Goal: Use online tool/utility: Utilize a website feature to perform a specific function

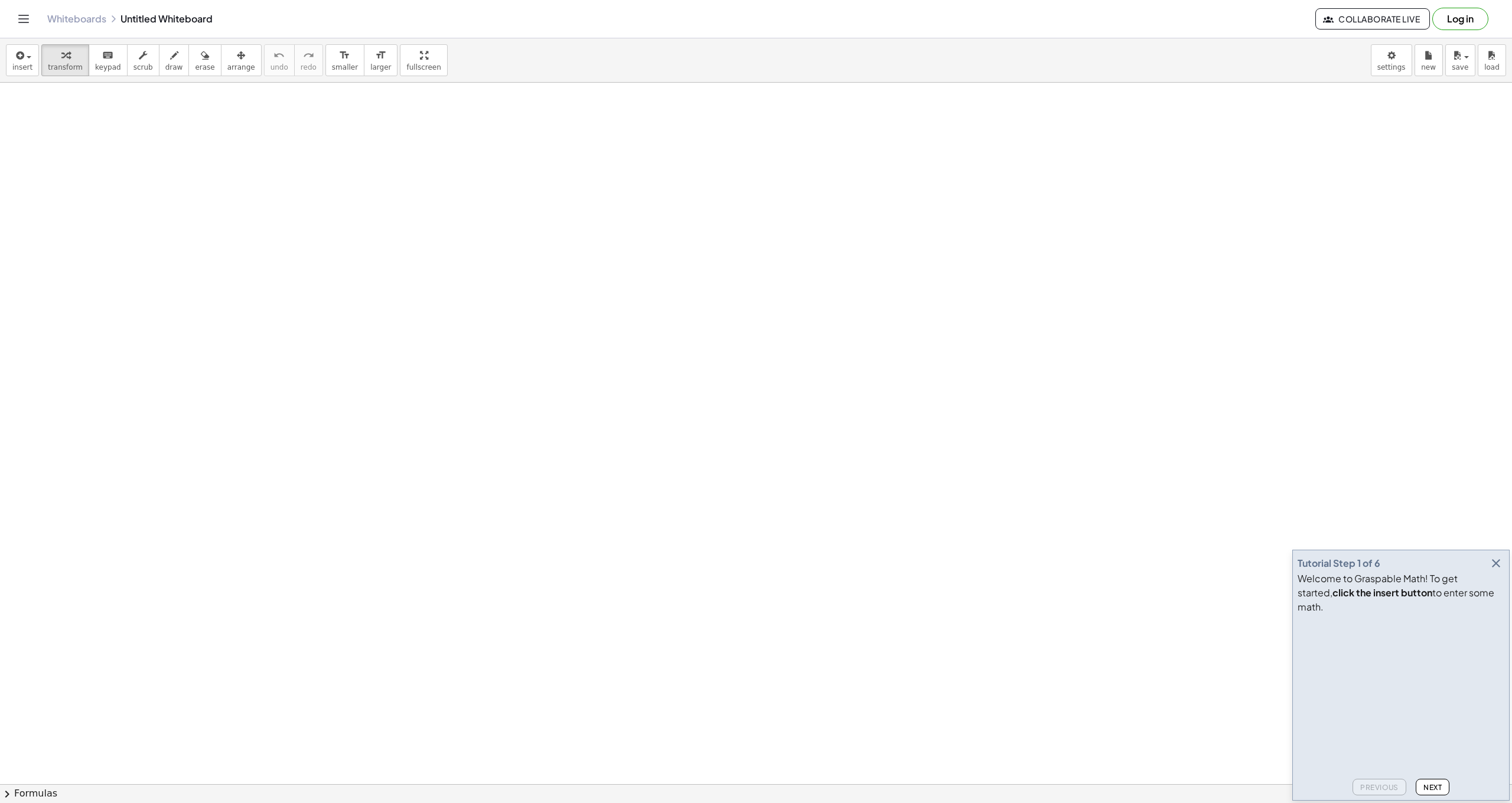
drag, startPoint x: 660, startPoint y: 189, endPoint x: 655, endPoint y: 277, distance: 88.1
click at [175, 61] on div "button" at bounding box center [174, 55] width 18 height 14
drag, startPoint x: 716, startPoint y: 158, endPoint x: 677, endPoint y: 502, distance: 346.2
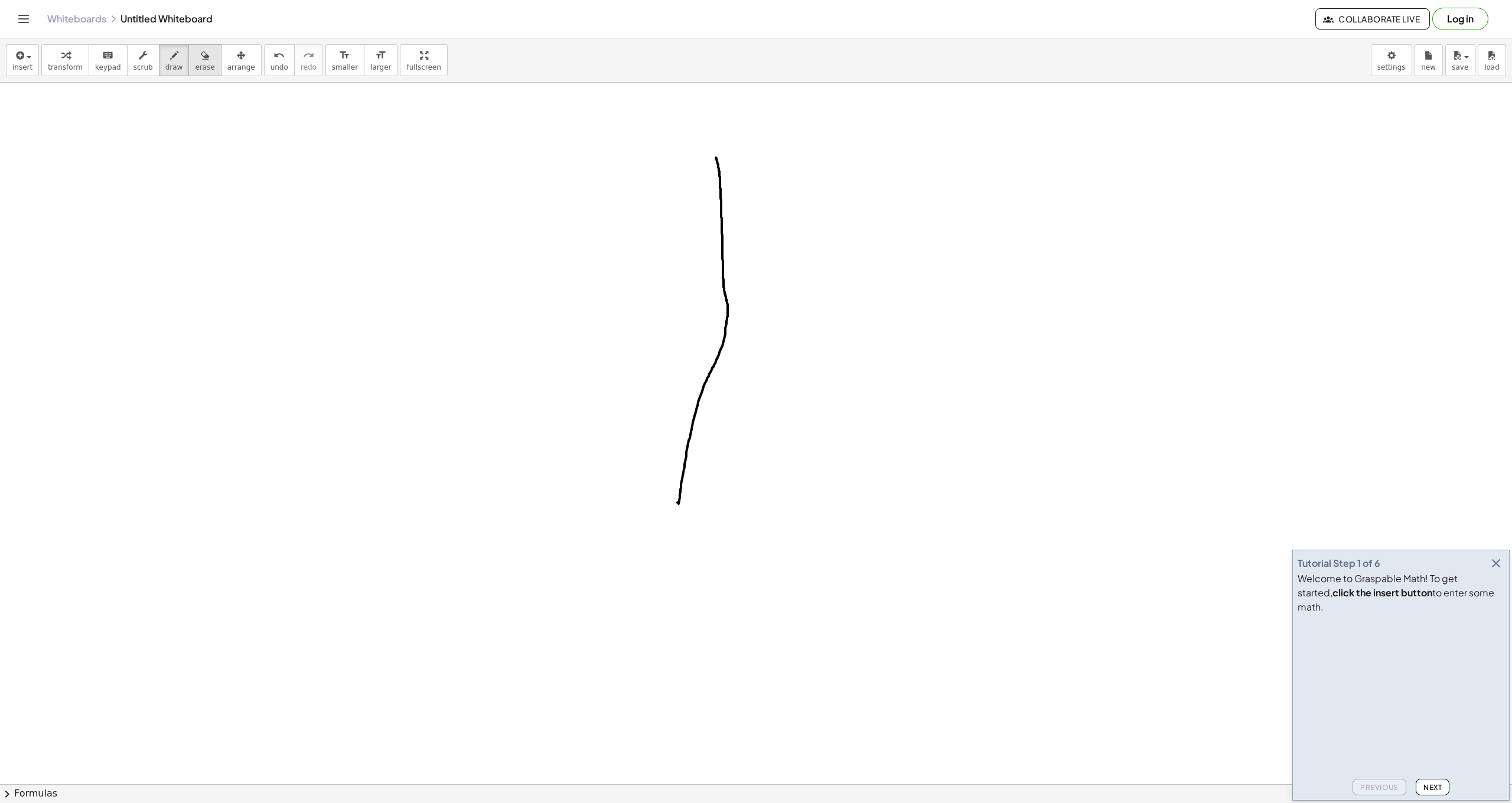
click at [201, 55] on icon "button" at bounding box center [205, 56] width 8 height 14
drag, startPoint x: 722, startPoint y: 196, endPoint x: 613, endPoint y: 407, distance: 237.5
click at [170, 68] on span "draw" at bounding box center [174, 68] width 18 height 8
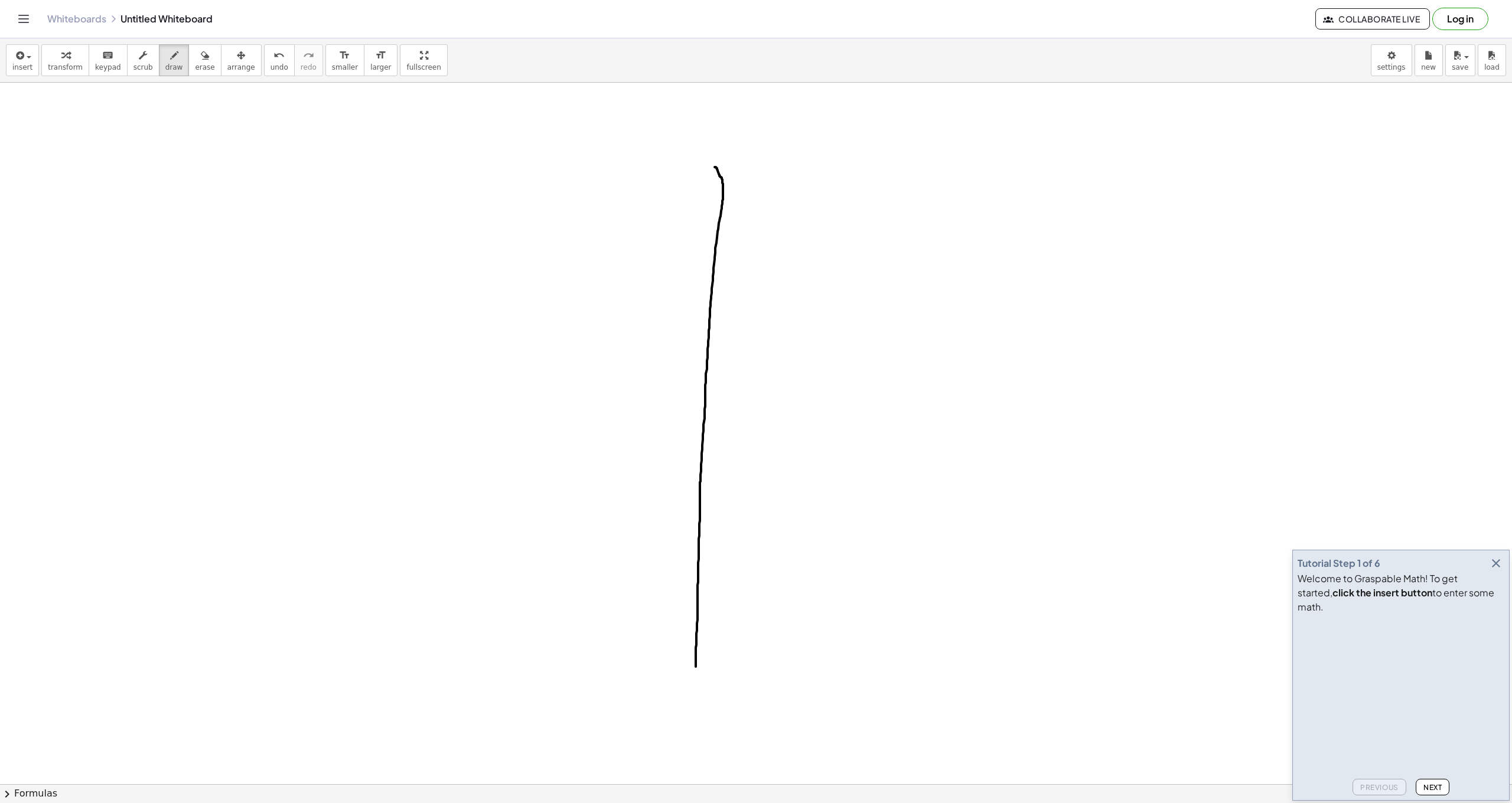
drag, startPoint x: 715, startPoint y: 167, endPoint x: 695, endPoint y: 666, distance: 499.4
drag, startPoint x: 417, startPoint y: 405, endPoint x: 1035, endPoint y: 392, distance: 618.1
drag, startPoint x: 1031, startPoint y: 387, endPoint x: 1031, endPoint y: 400, distance: 13.0
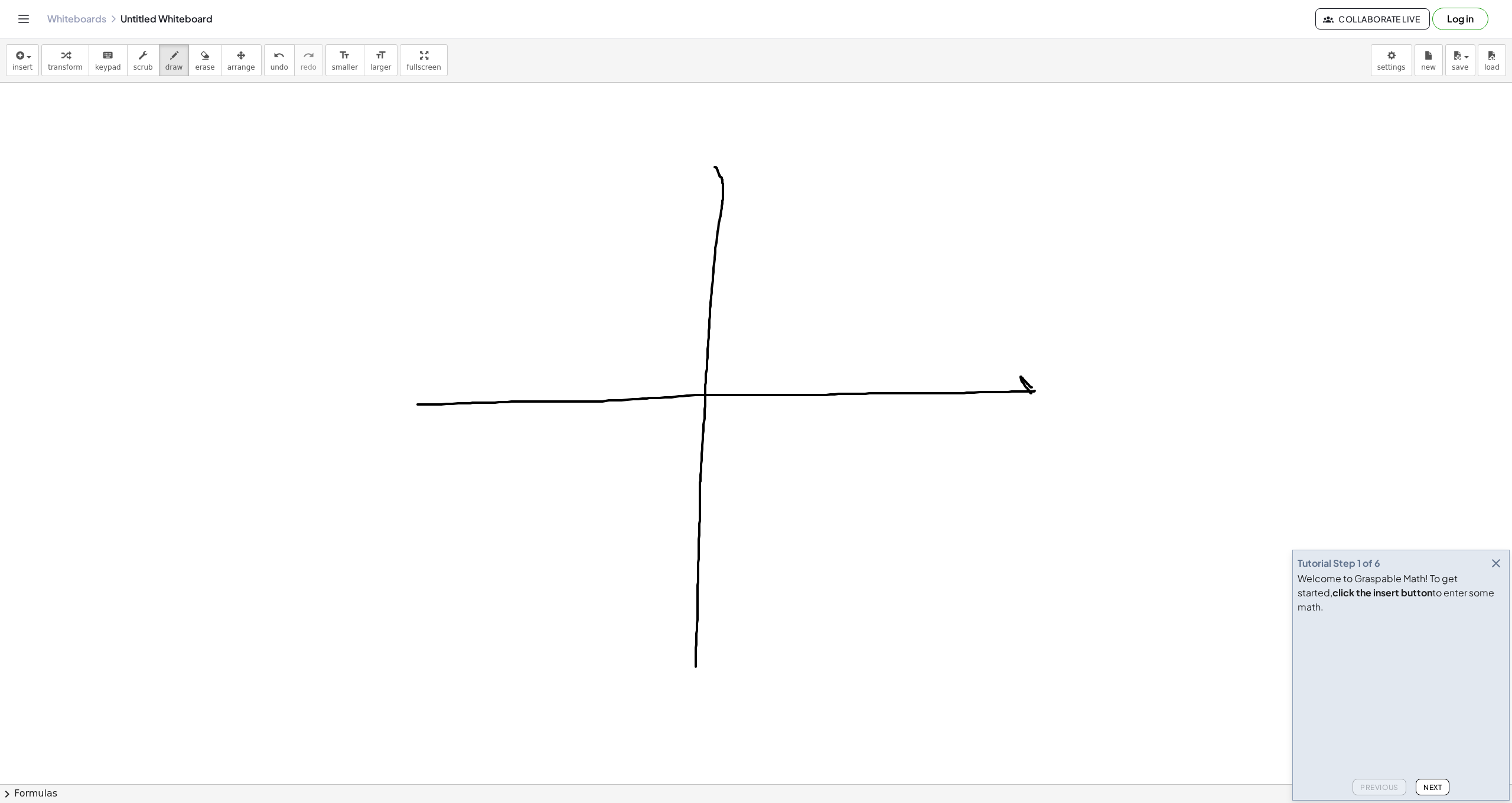
drag, startPoint x: 696, startPoint y: 182, endPoint x: 732, endPoint y: 178, distance: 36.2
drag, startPoint x: 417, startPoint y: 401, endPoint x: 436, endPoint y: 387, distance: 23.6
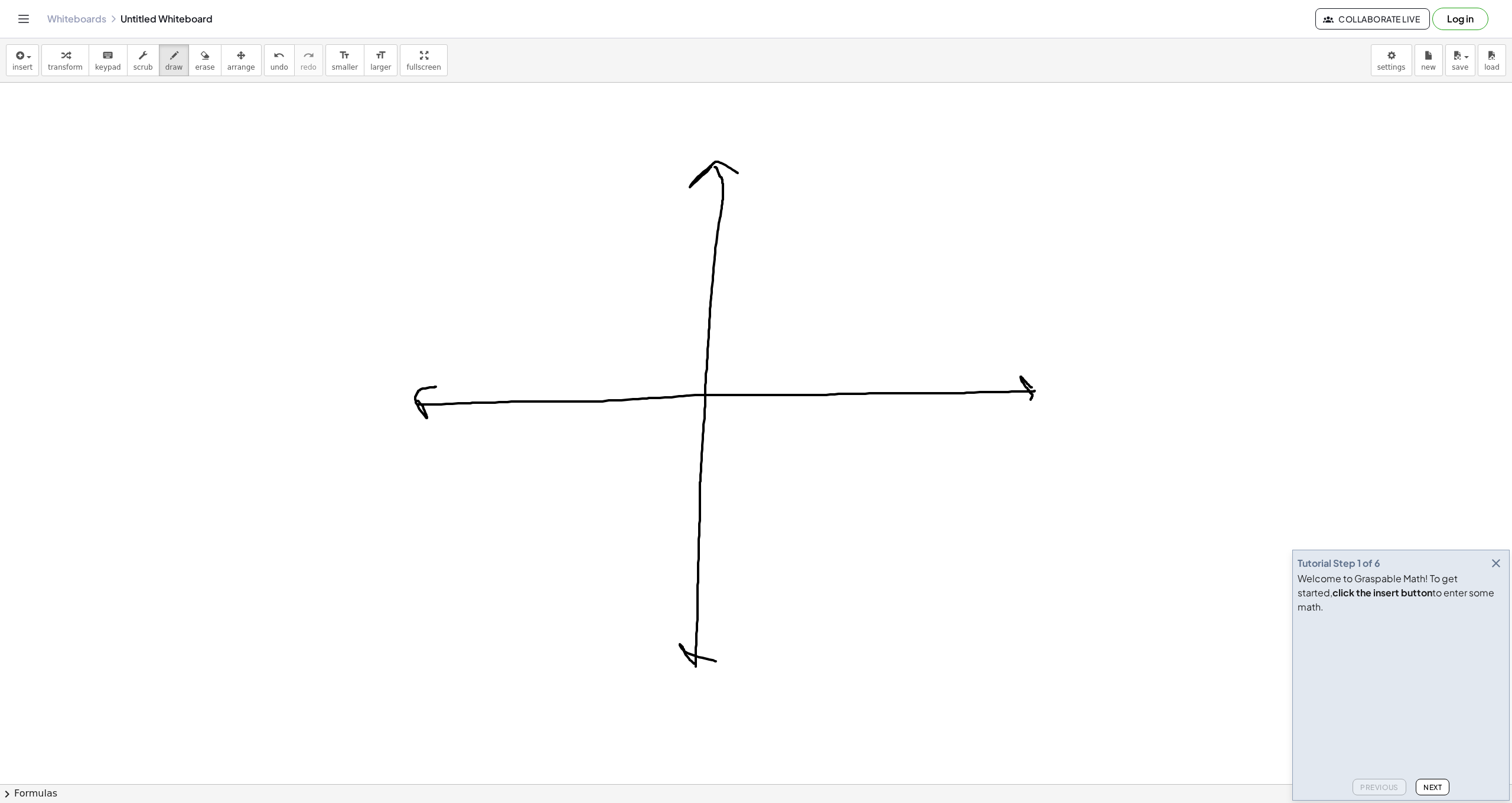
drag, startPoint x: 695, startPoint y: 664, endPoint x: 735, endPoint y: 643, distance: 45.2
drag, startPoint x: 871, startPoint y: 383, endPoint x: 869, endPoint y: 418, distance: 35.1
drag, startPoint x: 769, startPoint y: 403, endPoint x: 878, endPoint y: 403, distance: 109.0
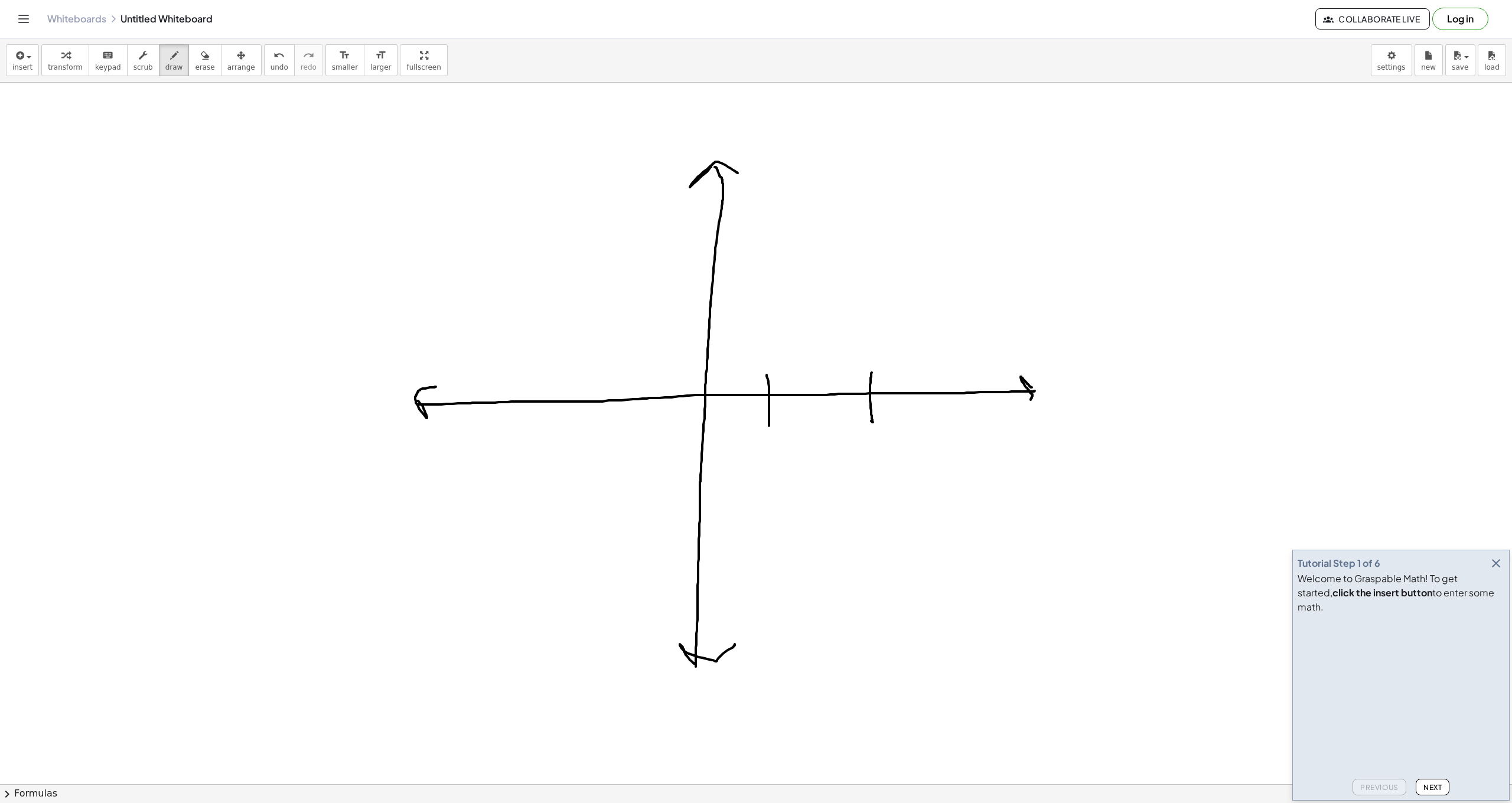
drag, startPoint x: 962, startPoint y: 378, endPoint x: 905, endPoint y: 419, distance: 70.2
click at [273, 63] on span "undo" at bounding box center [279, 68] width 18 height 8
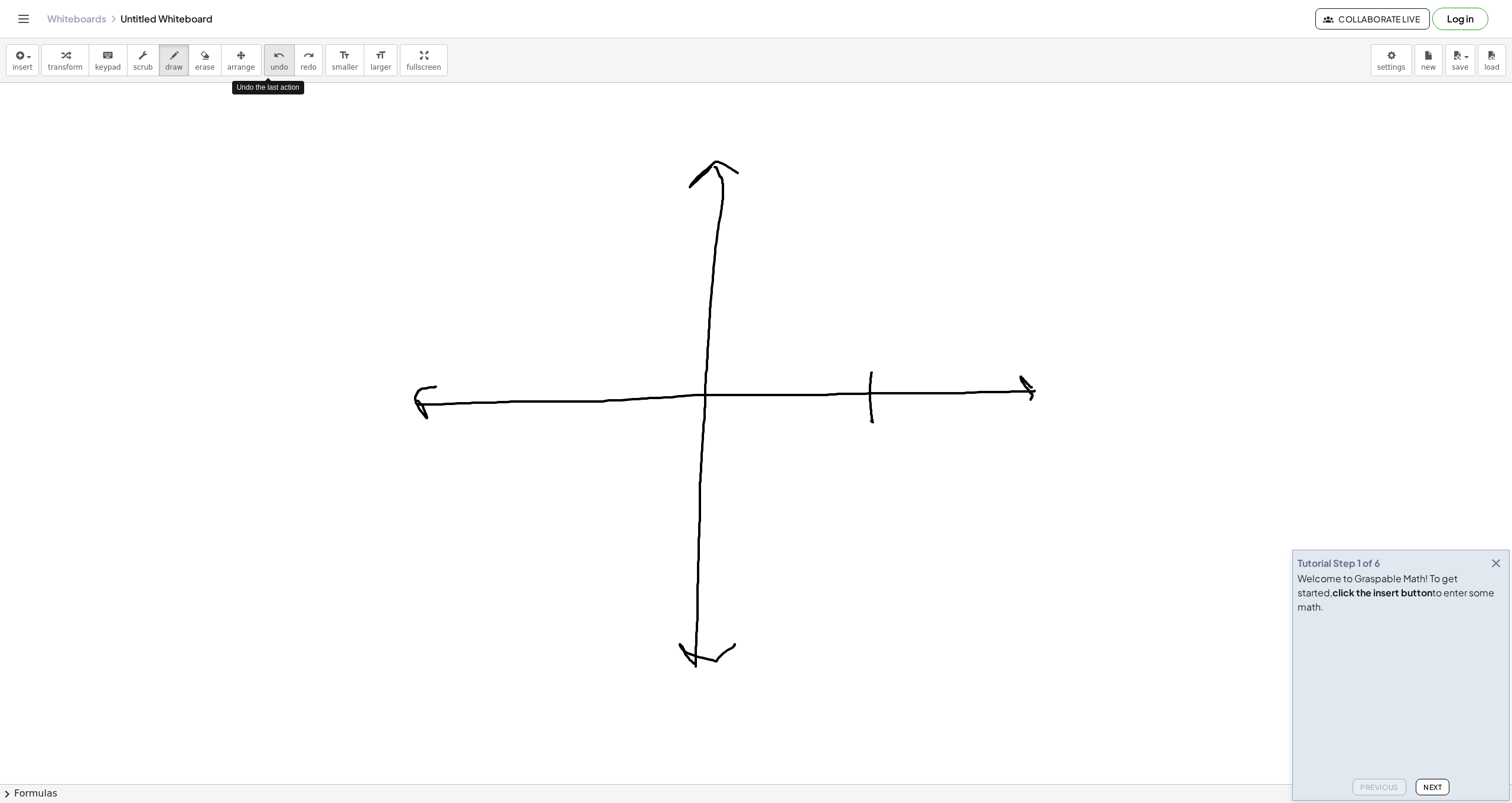
click at [273, 63] on span "undo" at bounding box center [279, 68] width 18 height 8
drag, startPoint x: 767, startPoint y: 362, endPoint x: 766, endPoint y: 414, distance: 52.0
drag, startPoint x: 843, startPoint y: 364, endPoint x: 852, endPoint y: 414, distance: 50.8
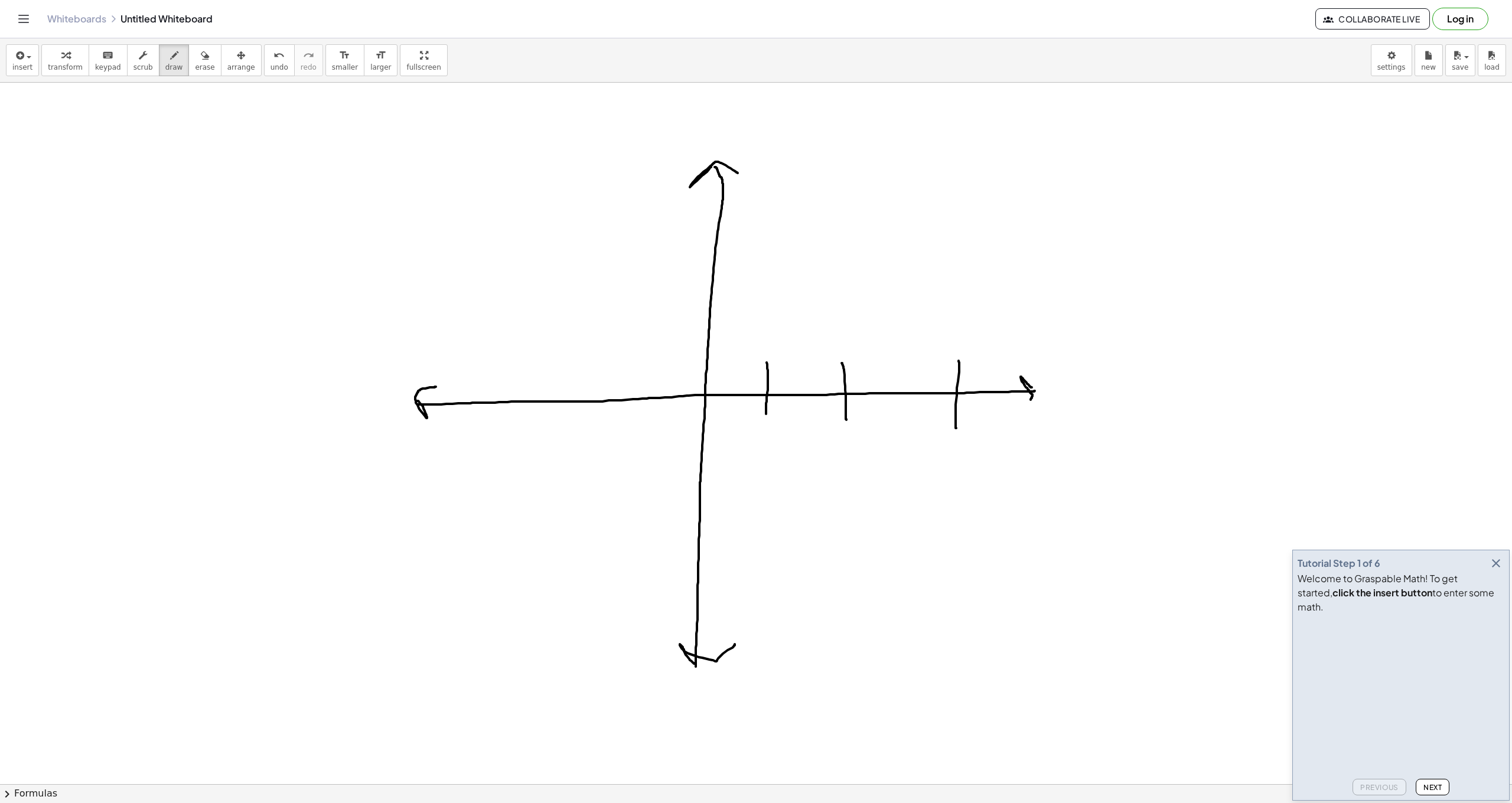
drag, startPoint x: 959, startPoint y: 361, endPoint x: 956, endPoint y: 429, distance: 68.1
drag, startPoint x: 1026, startPoint y: 358, endPoint x: 1030, endPoint y: 417, distance: 59.1
click at [270, 68] on span "undo" at bounding box center [279, 68] width 18 height 8
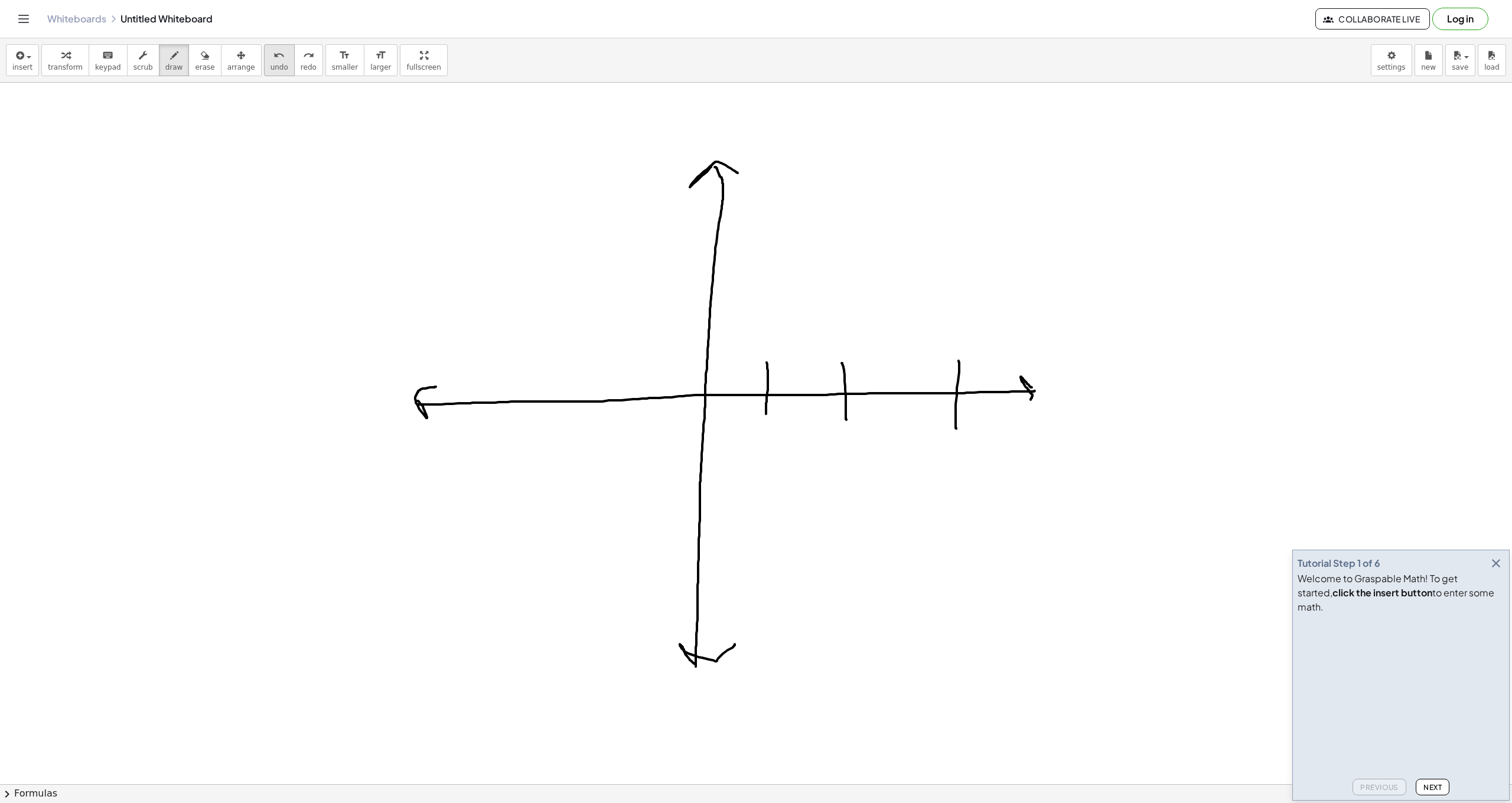
click at [270, 68] on span "undo" at bounding box center [279, 68] width 18 height 8
drag, startPoint x: 764, startPoint y: 362, endPoint x: 762, endPoint y: 430, distance: 68.0
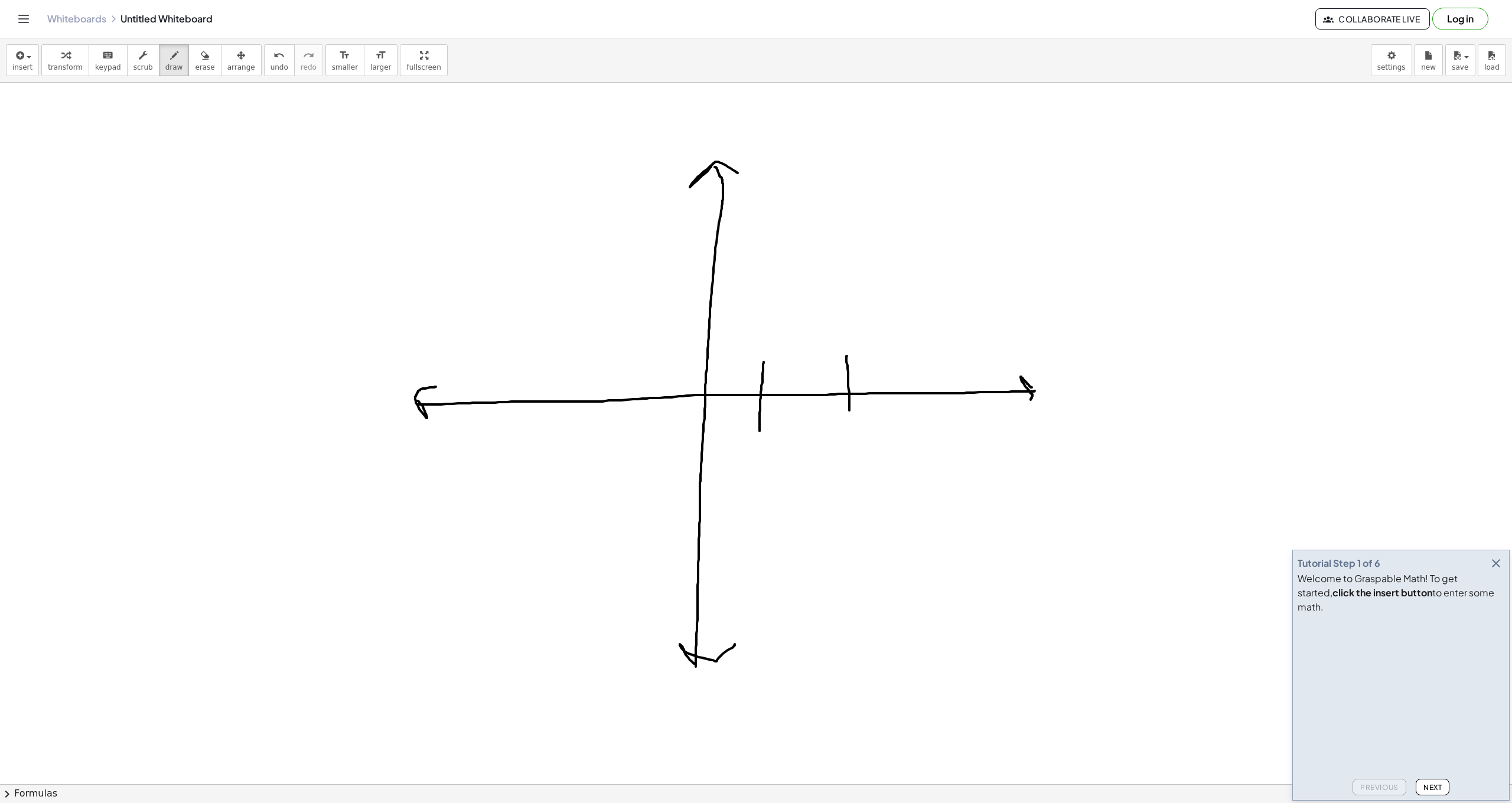
drag, startPoint x: 846, startPoint y: 356, endPoint x: 850, endPoint y: 410, distance: 54.1
drag, startPoint x: 919, startPoint y: 352, endPoint x: 960, endPoint y: 393, distance: 58.0
drag, startPoint x: 979, startPoint y: 364, endPoint x: 985, endPoint y: 427, distance: 63.3
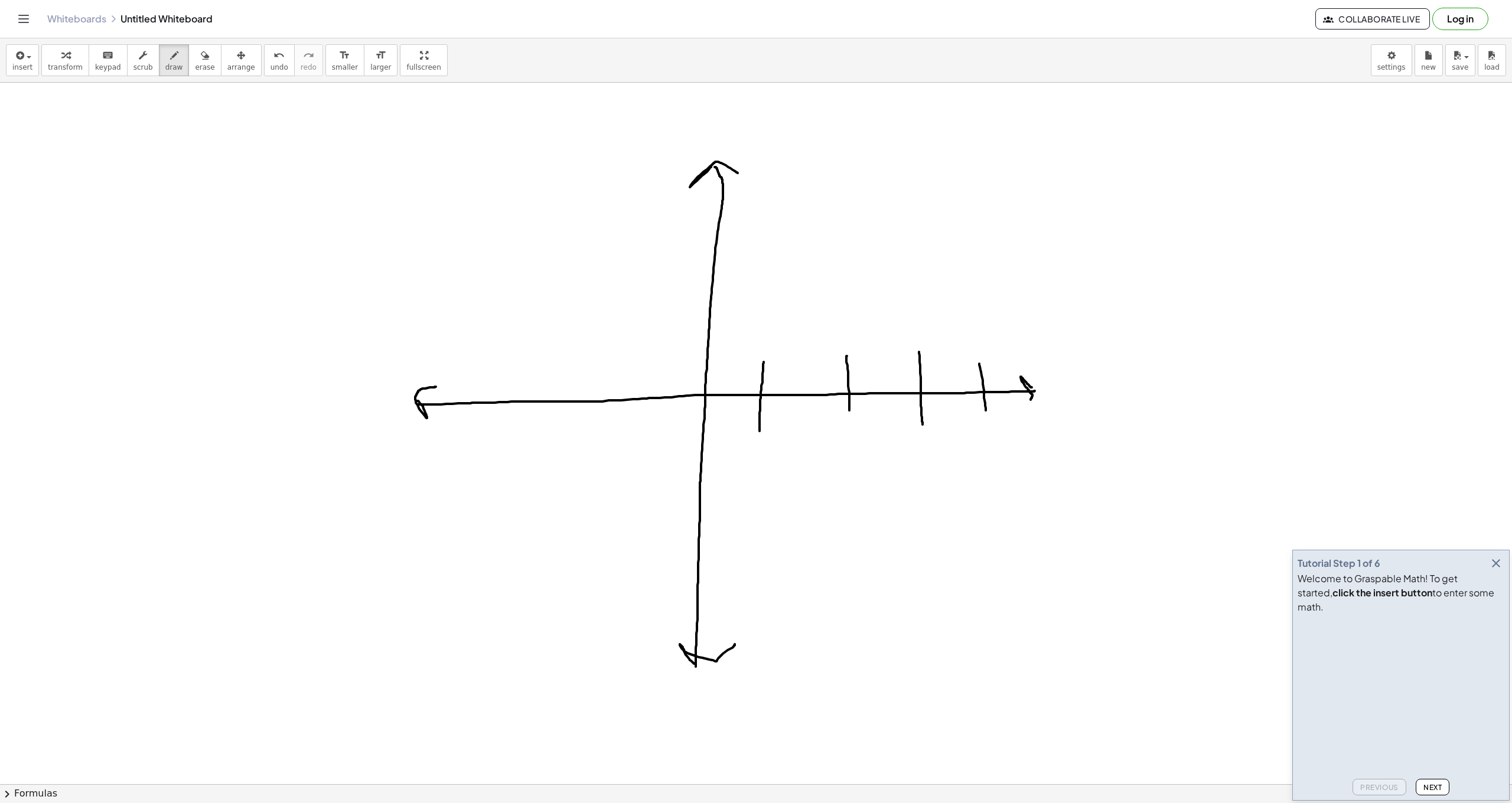
drag, startPoint x: 641, startPoint y: 413, endPoint x: 636, endPoint y: 428, distance: 15.8
drag, startPoint x: 637, startPoint y: 394, endPoint x: 634, endPoint y: 350, distance: 44.1
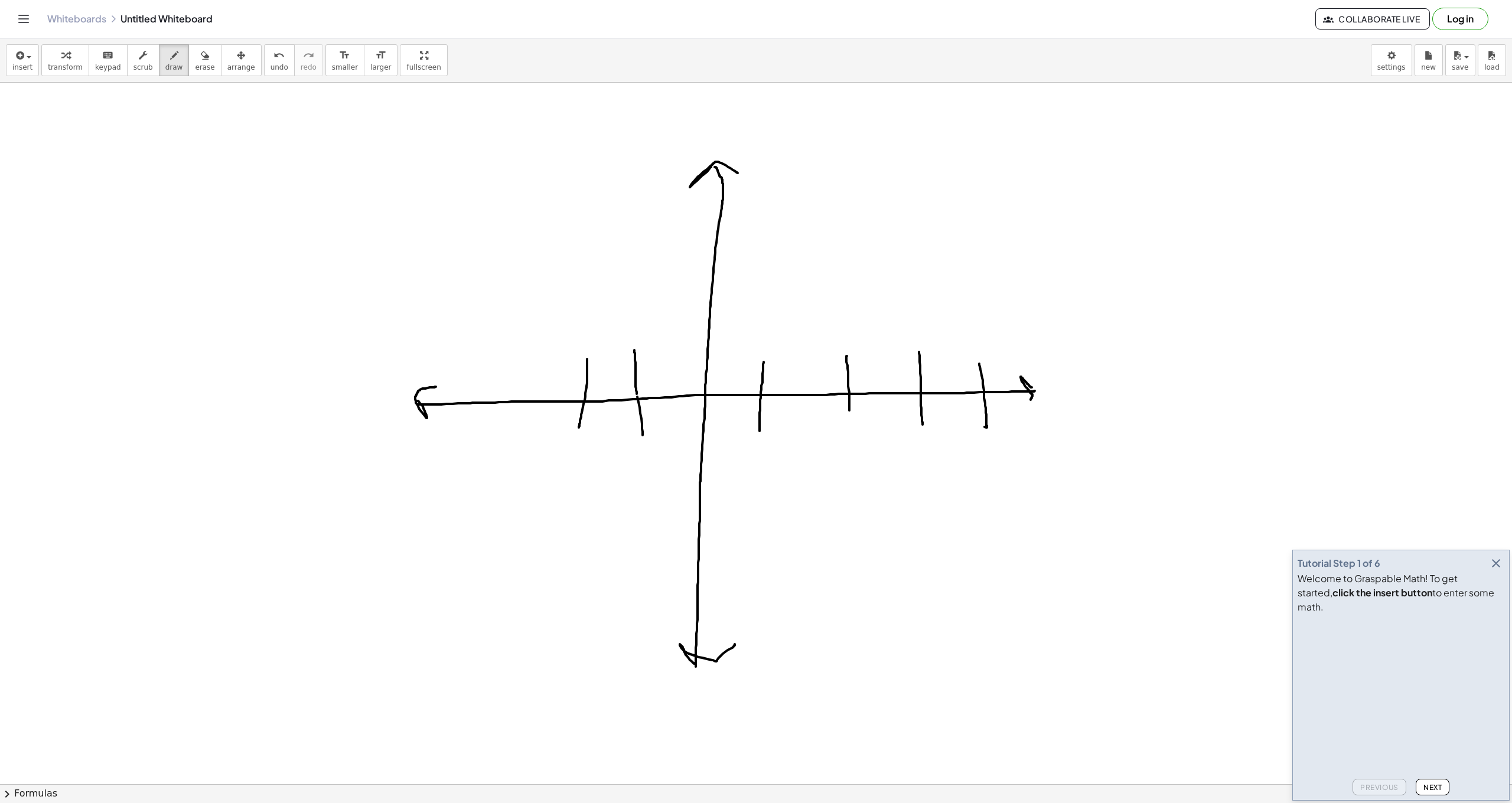
drag, startPoint x: 587, startPoint y: 360, endPoint x: 563, endPoint y: 403, distance: 49.2
drag, startPoint x: 531, startPoint y: 365, endPoint x: 483, endPoint y: 388, distance: 53.2
drag, startPoint x: 475, startPoint y: 376, endPoint x: 466, endPoint y: 433, distance: 57.7
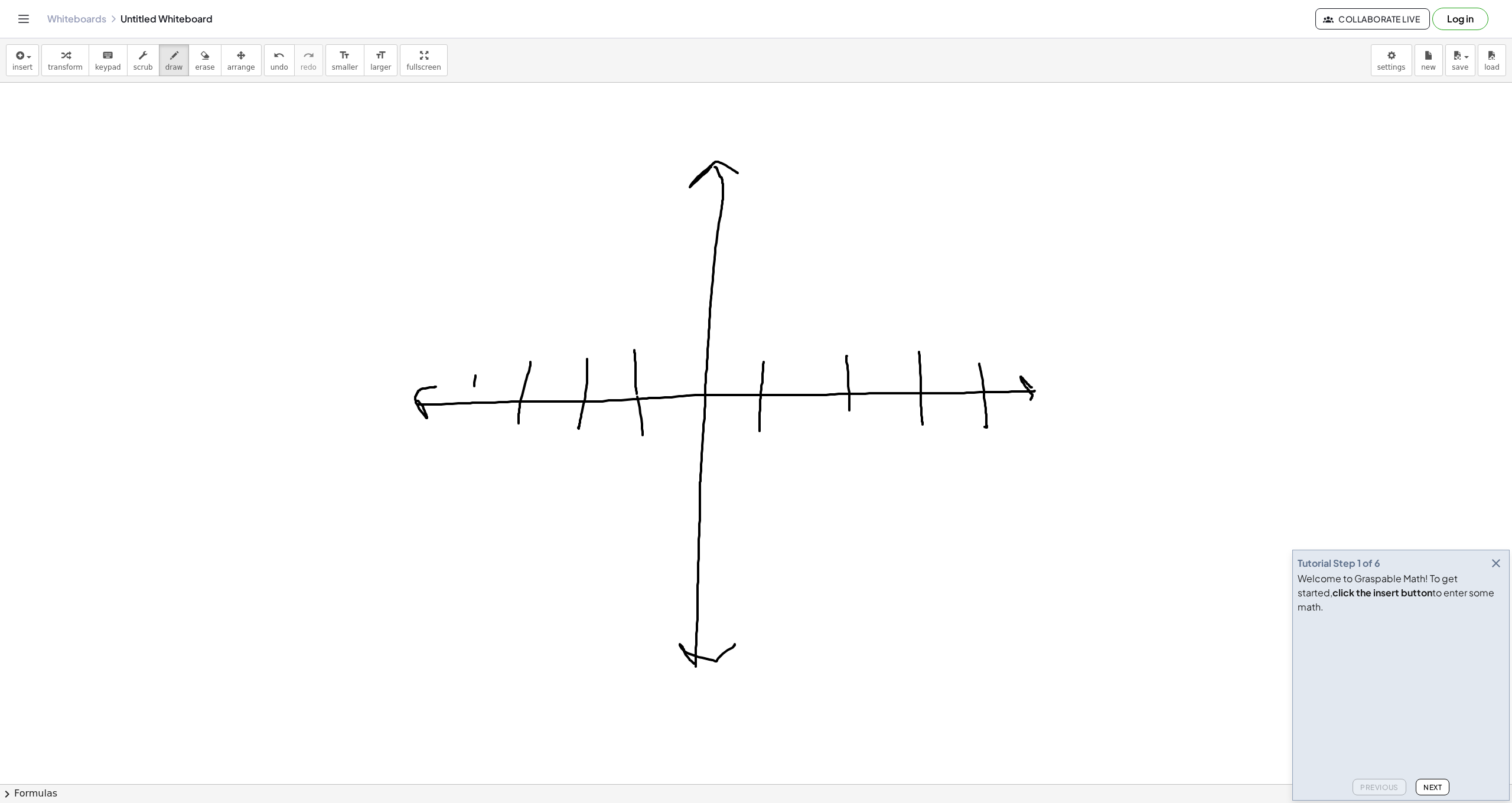
drag, startPoint x: 683, startPoint y: 353, endPoint x: 745, endPoint y: 343, distance: 62.8
drag, startPoint x: 681, startPoint y: 301, endPoint x: 743, endPoint y: 295, distance: 62.3
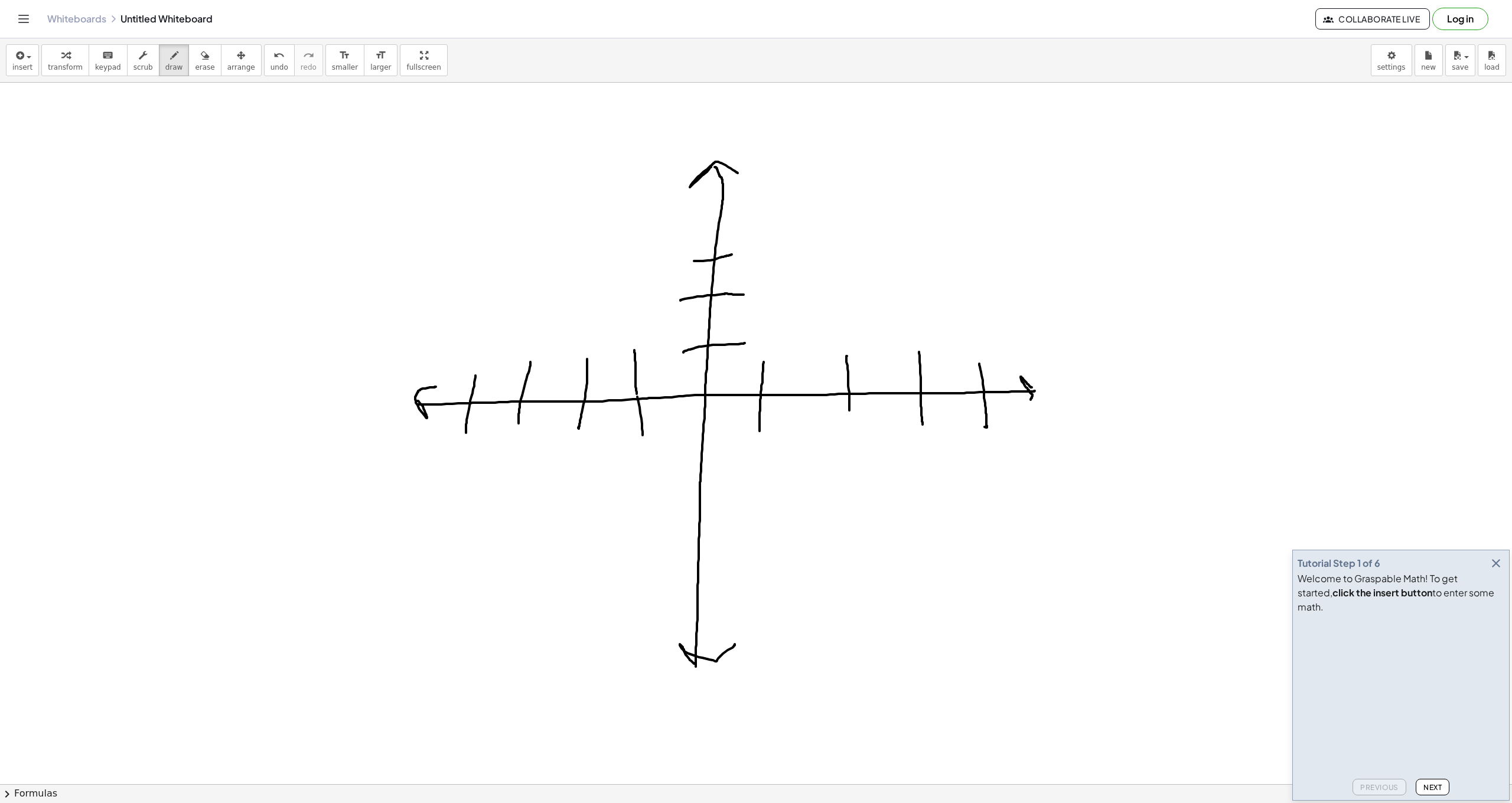
drag, startPoint x: 694, startPoint y: 261, endPoint x: 747, endPoint y: 251, distance: 53.9
drag, startPoint x: 702, startPoint y: 220, endPoint x: 747, endPoint y: 221, distance: 45.0
drag, startPoint x: 688, startPoint y: 441, endPoint x: 739, endPoint y: 445, distance: 51.2
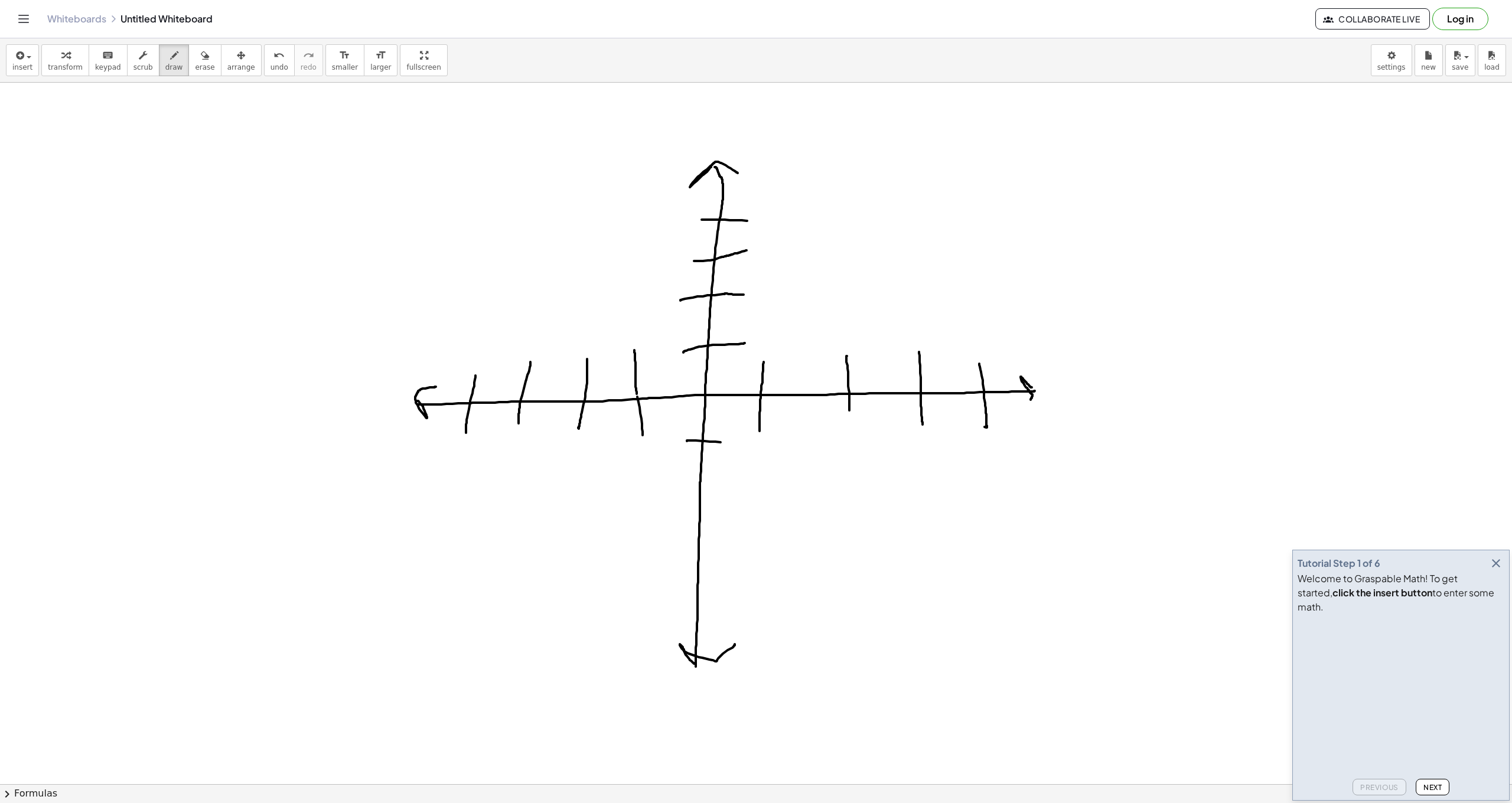
drag, startPoint x: 681, startPoint y: 486, endPoint x: 732, endPoint y: 486, distance: 51.0
drag, startPoint x: 677, startPoint y: 538, endPoint x: 741, endPoint y: 541, distance: 64.1
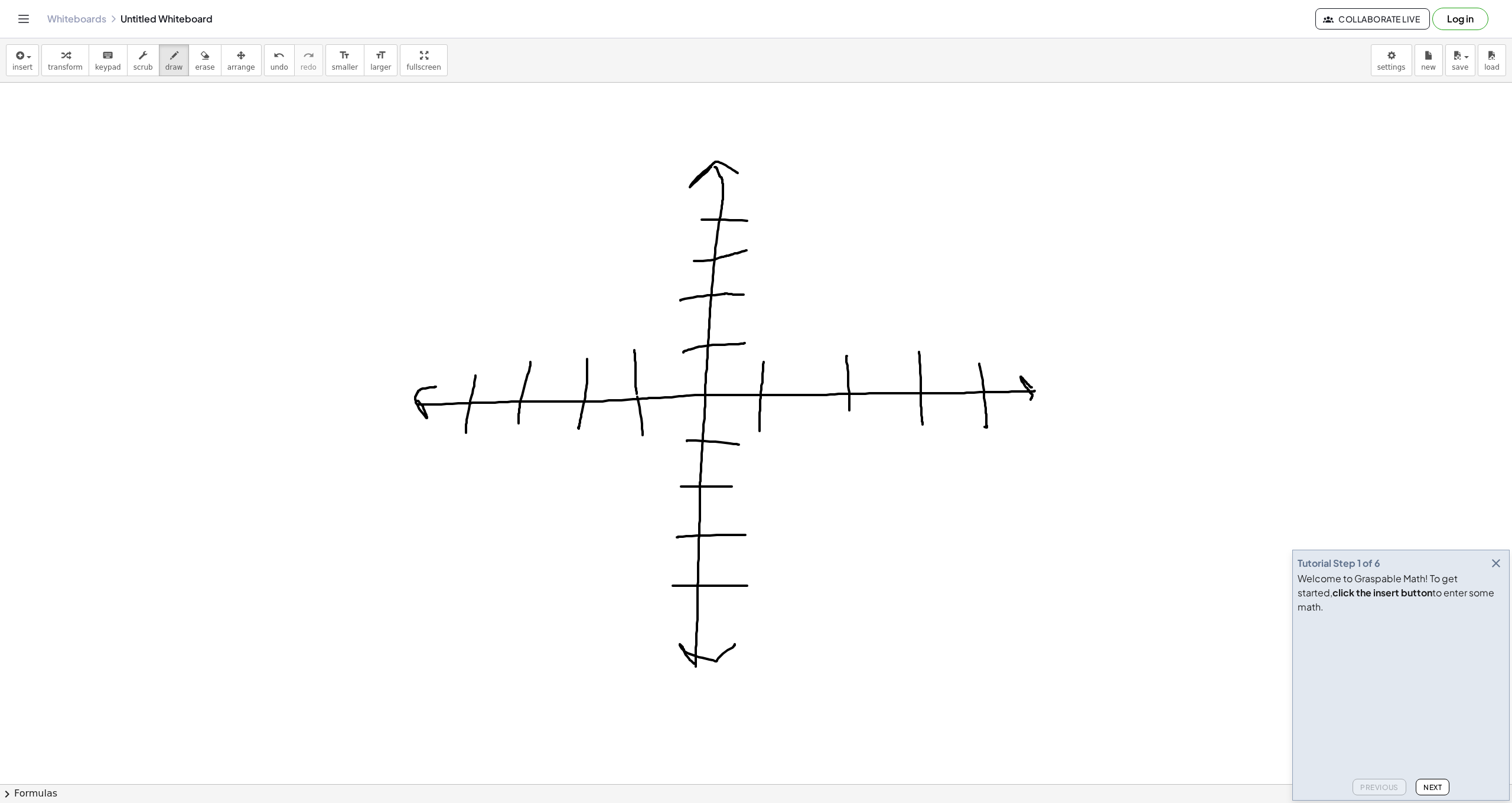
drag
drag, startPoint x: 975, startPoint y: 396, endPoint x: 982, endPoint y: 387, distance: 11.4
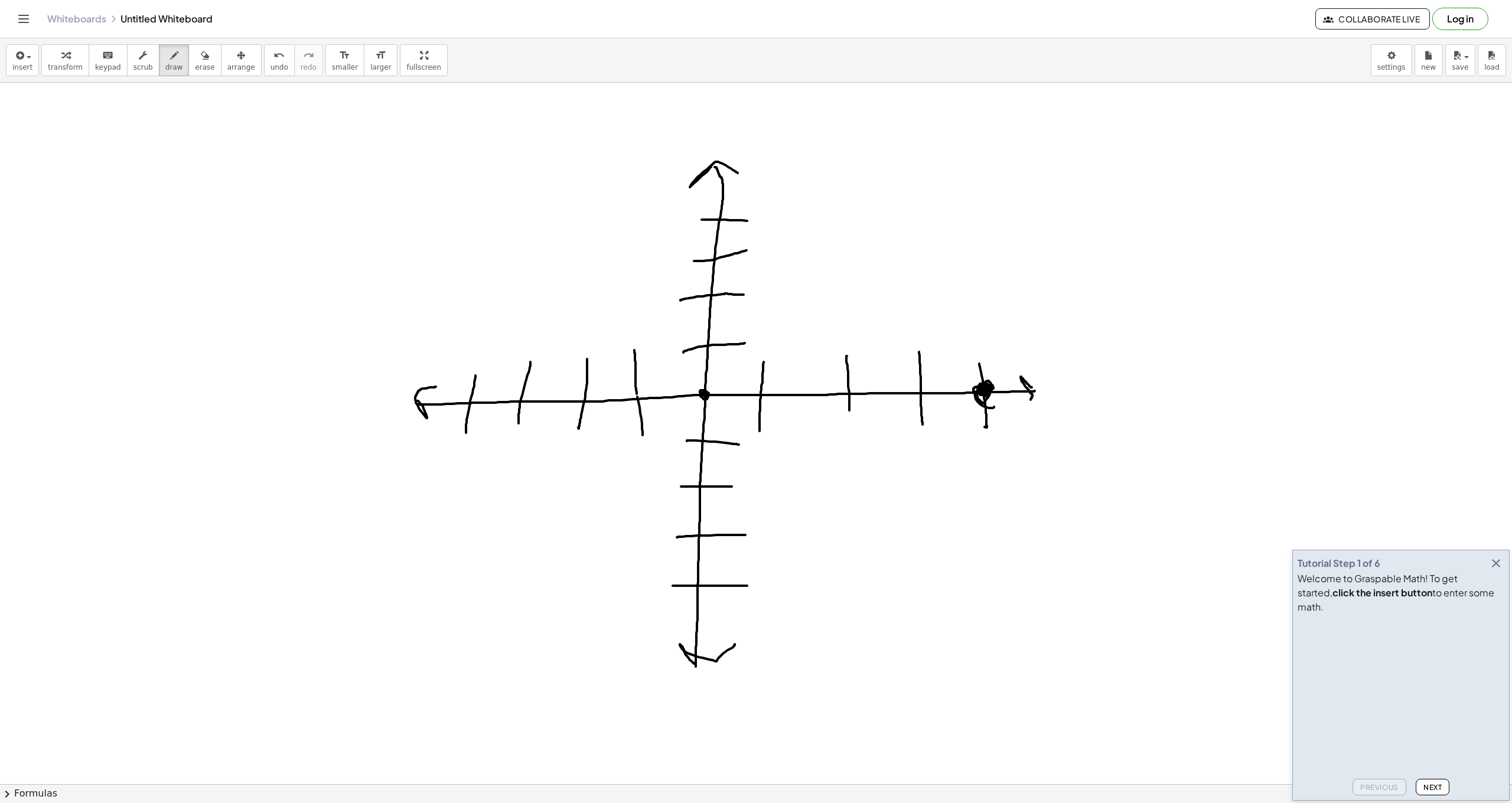
drag, startPoint x: 707, startPoint y: 396, endPoint x: 952, endPoint y: 394, distance: 245.0
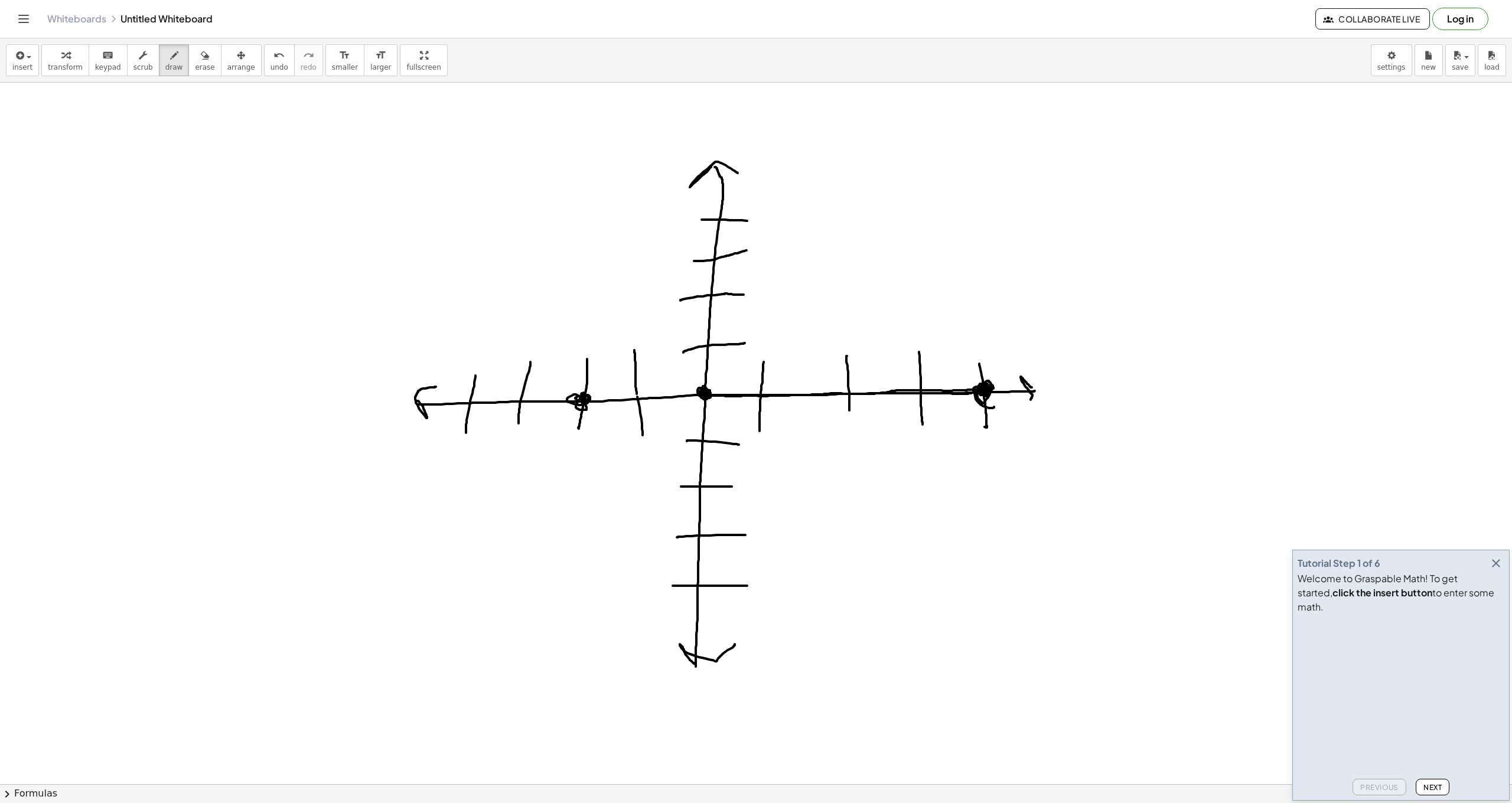
drag, startPoint x: 581, startPoint y: 395, endPoint x: 586, endPoint y: 399, distance: 6.4
drag, startPoint x: 596, startPoint y: 312, endPoint x: 602, endPoint y: 317, distance: 7.8
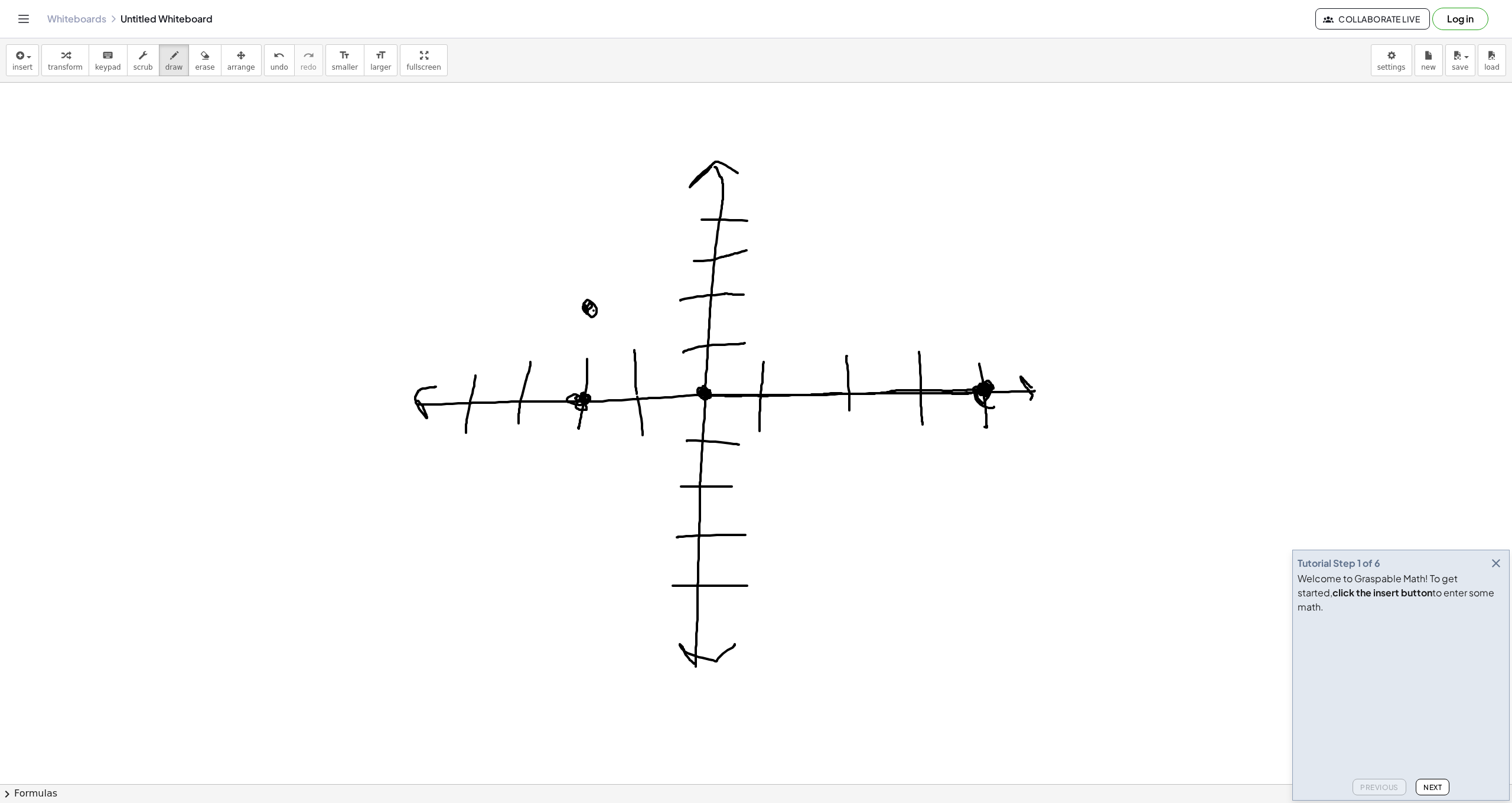
drag, startPoint x: 619, startPoint y: 331, endPoint x: 627, endPoint y: 336, distance: 9.4
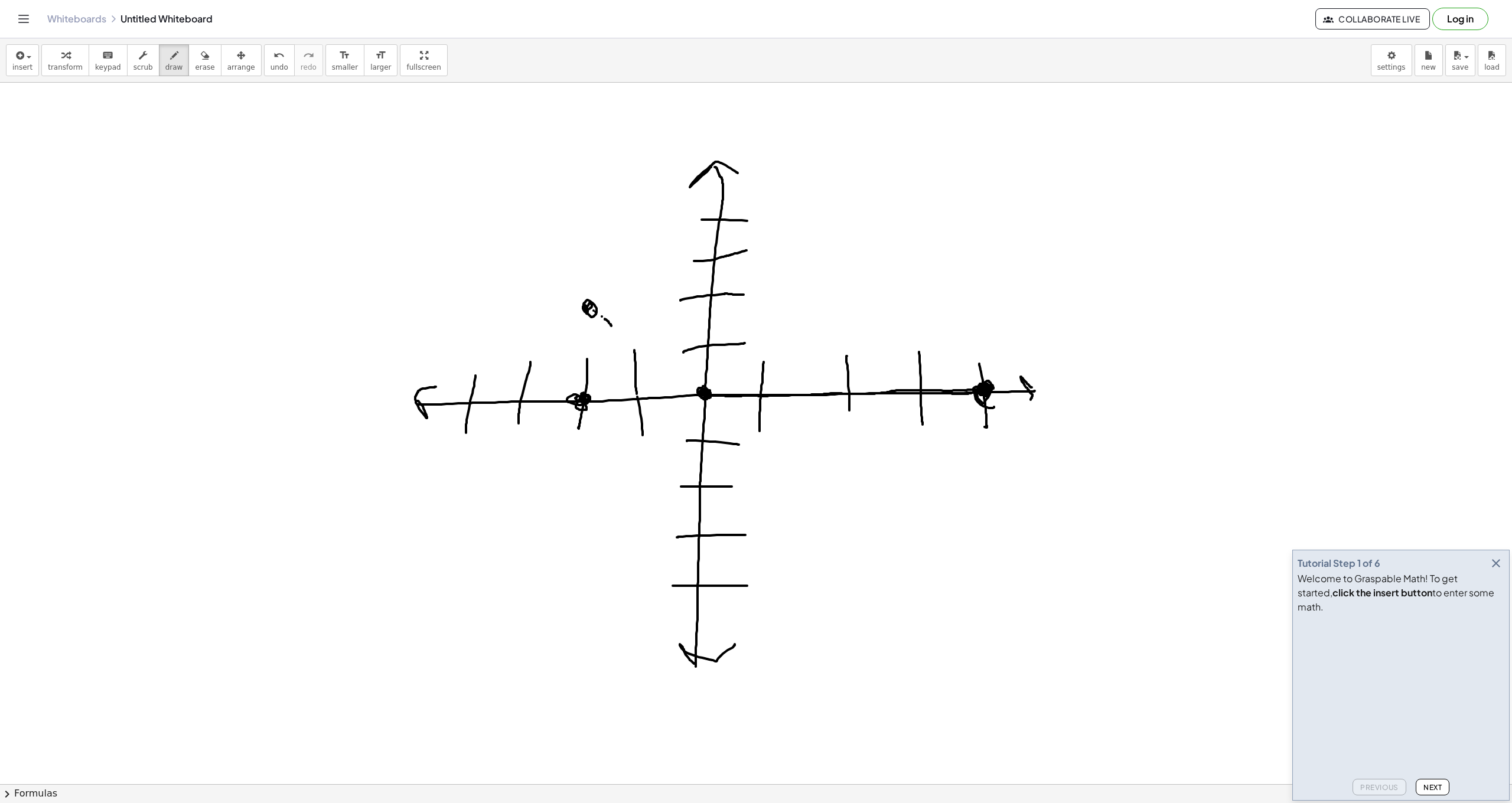
drag, startPoint x: 627, startPoint y: 336, endPoint x: 636, endPoint y: 343, distance: 11.4
drag, startPoint x: 636, startPoint y: 343, endPoint x: 645, endPoint y: 350, distance: 11.4
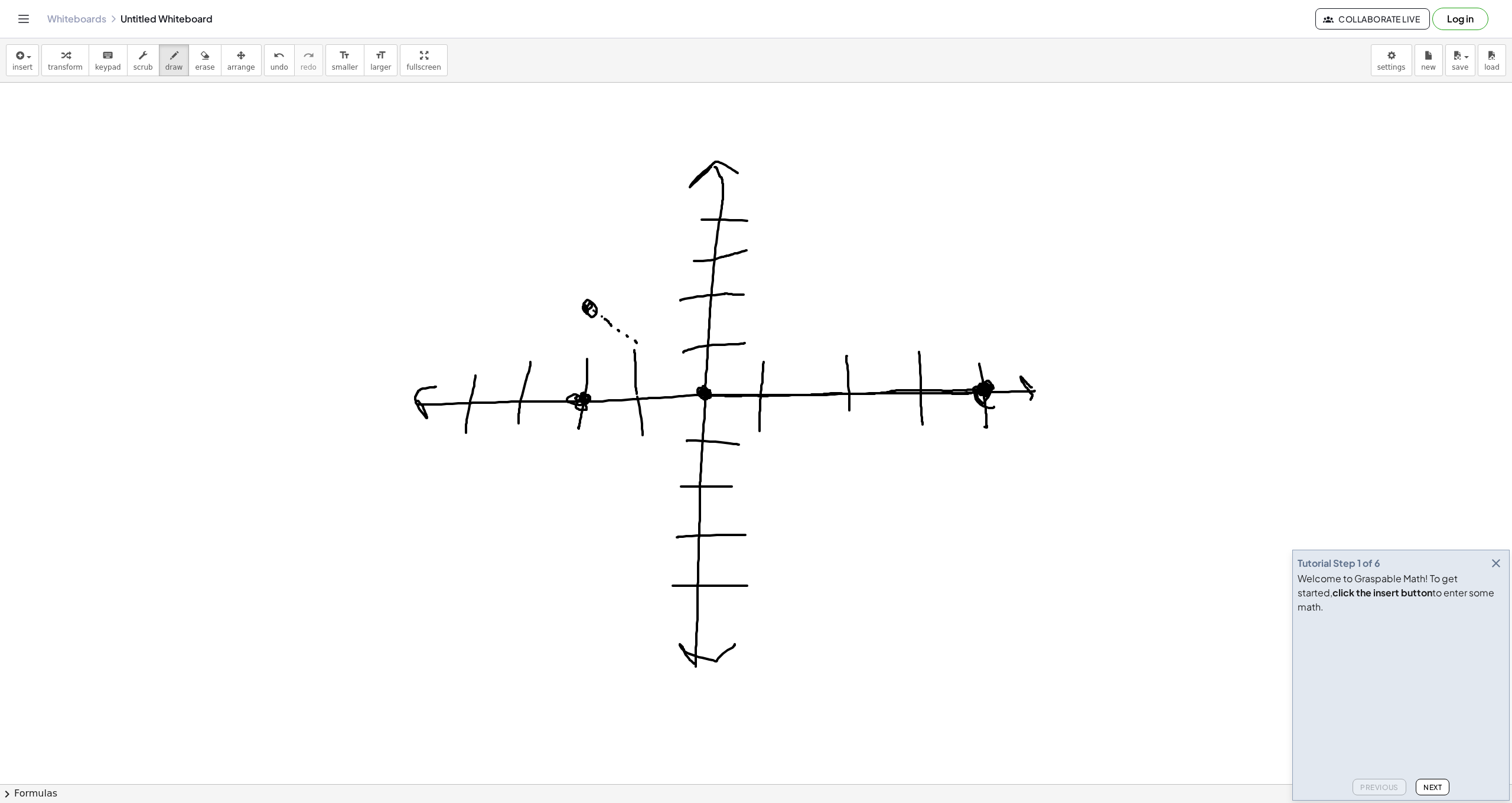
drag, startPoint x: 651, startPoint y: 355, endPoint x: 660, endPoint y: 362, distance: 11.4
drag, startPoint x: 660, startPoint y: 362, endPoint x: 669, endPoint y: 372, distance: 13.5
drag, startPoint x: 669, startPoint y: 372, endPoint x: 682, endPoint y: 380, distance: 15.3
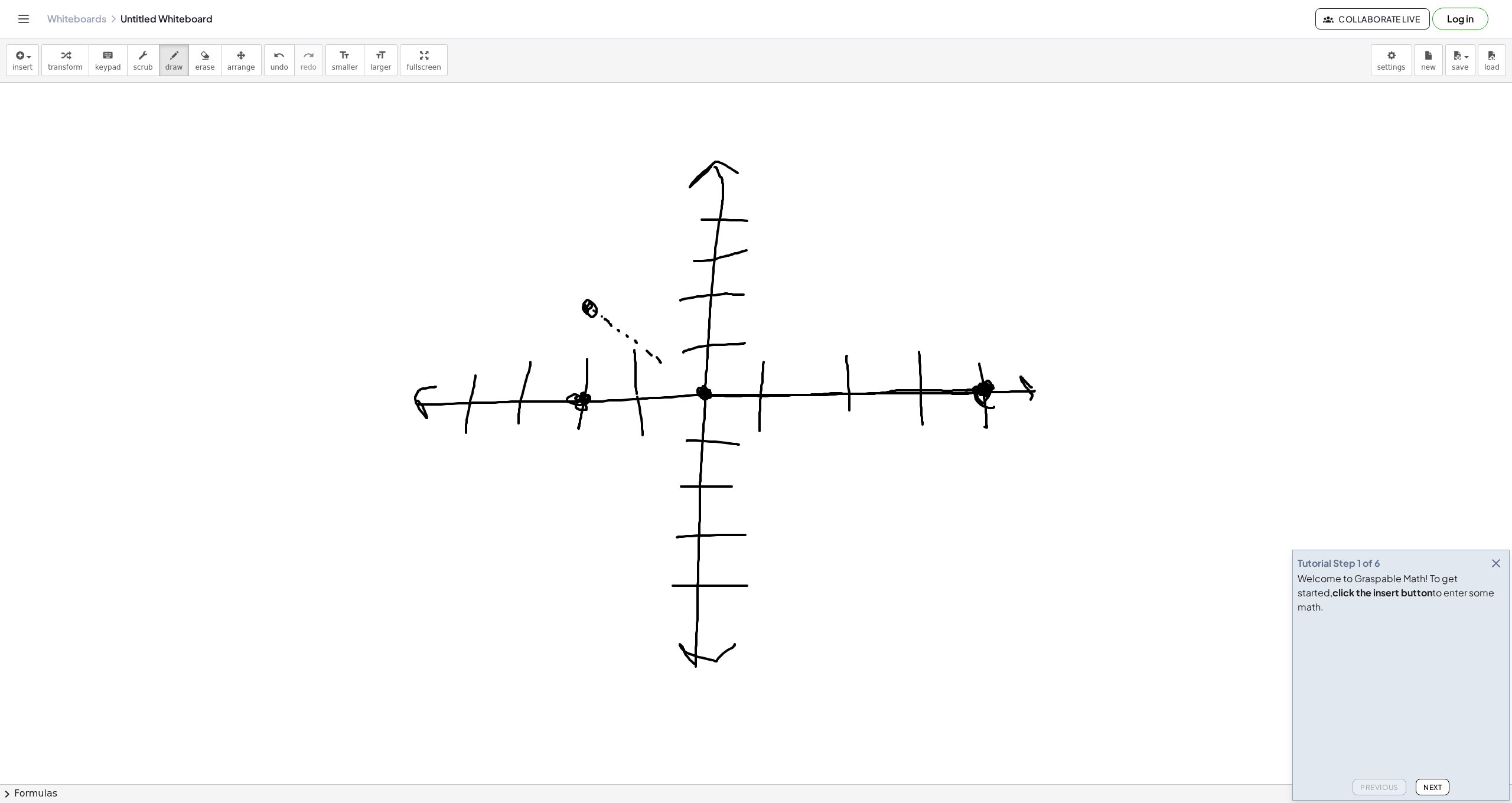
drag, startPoint x: 702, startPoint y: 392, endPoint x: 712, endPoint y: 392, distance: 10.0
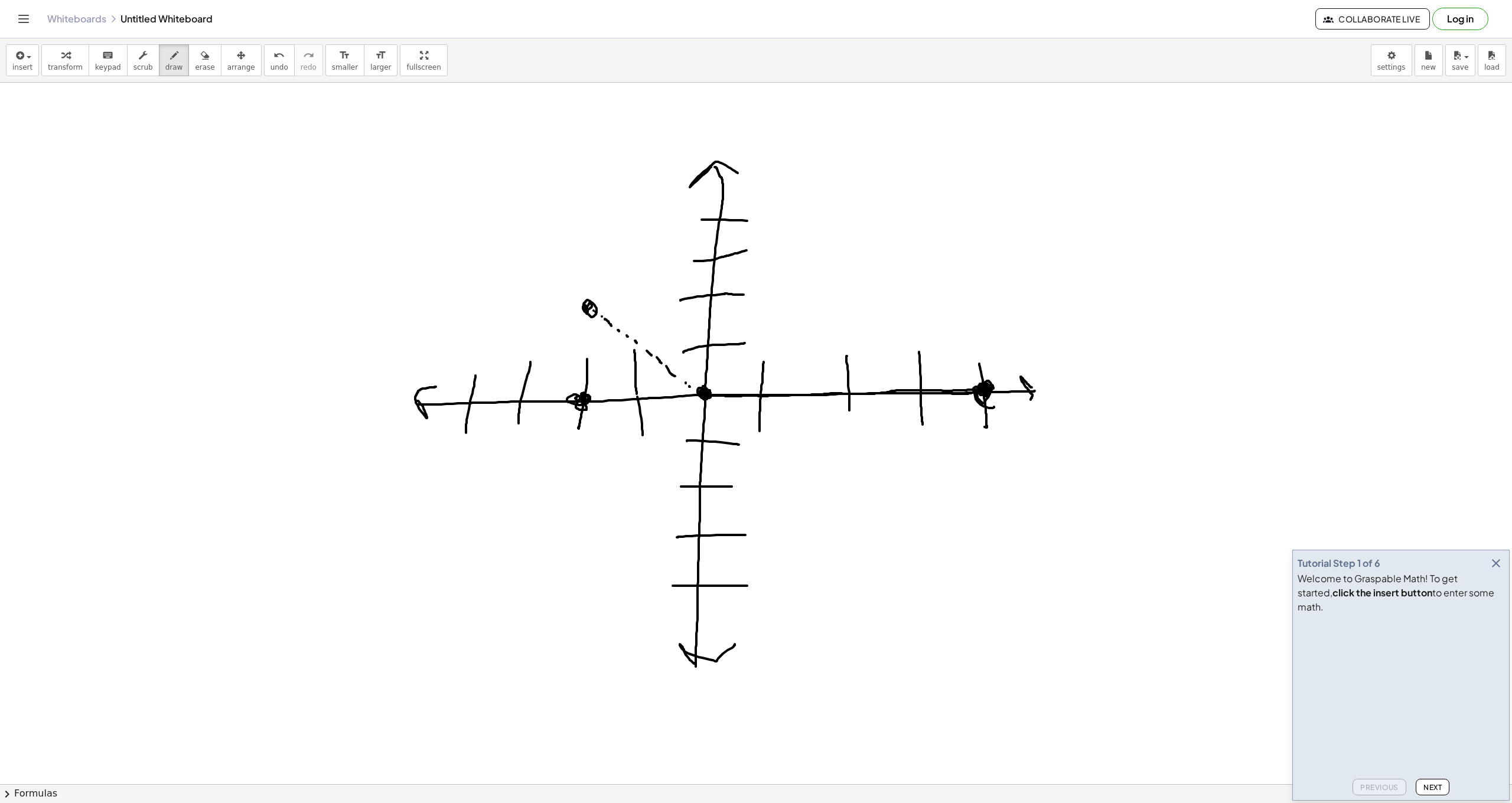
drag, startPoint x: 712, startPoint y: 392, endPoint x: 725, endPoint y: 393, distance: 13.0
drag, startPoint x: 752, startPoint y: 394, endPoint x: 761, endPoint y: 395, distance: 9.1
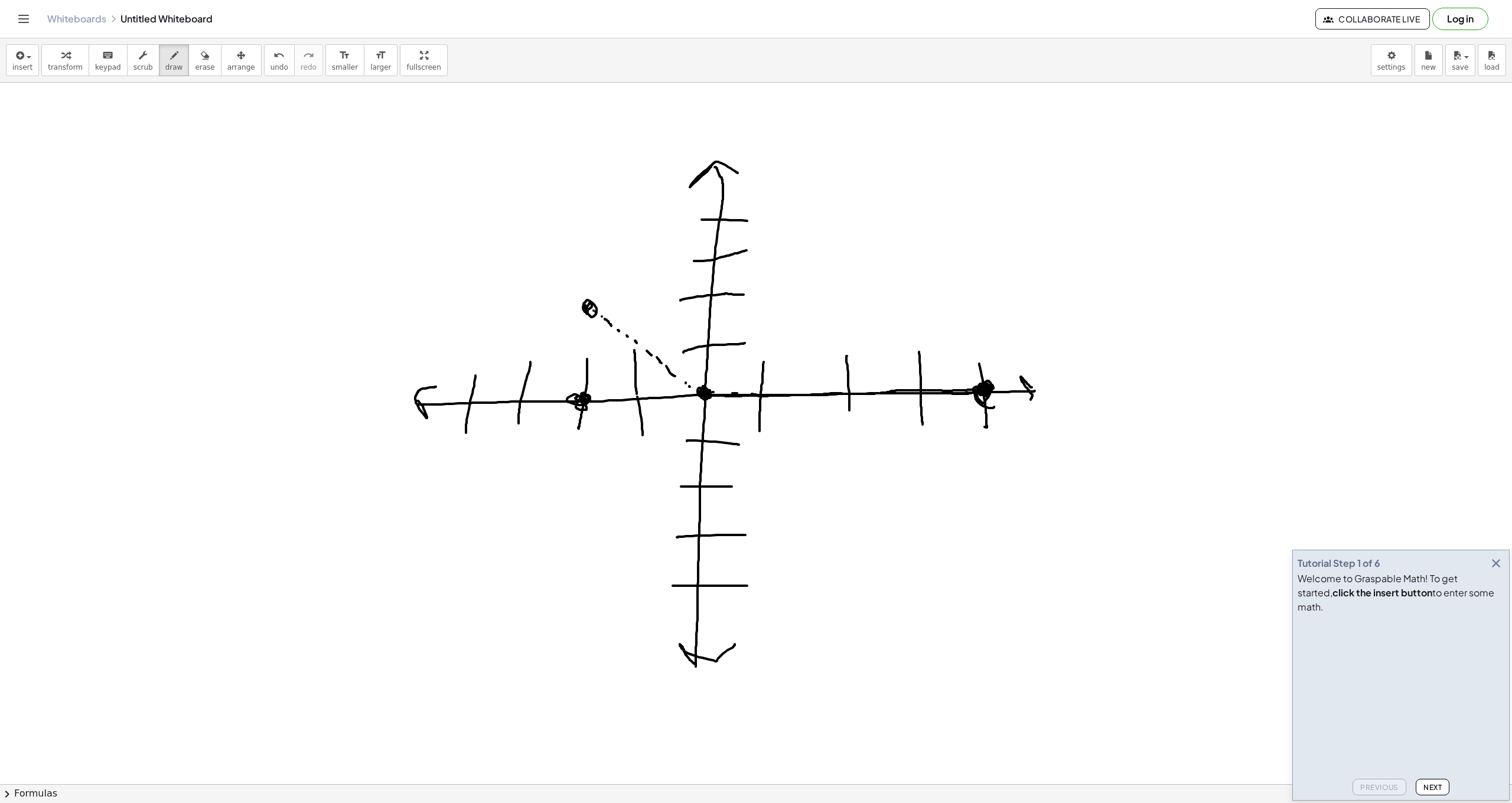
drag, startPoint x: 829, startPoint y: 393, endPoint x: 843, endPoint y: 391, distance: 14.1
drag, startPoint x: 846, startPoint y: 391, endPoint x: 865, endPoint y: 389, distance: 19.1
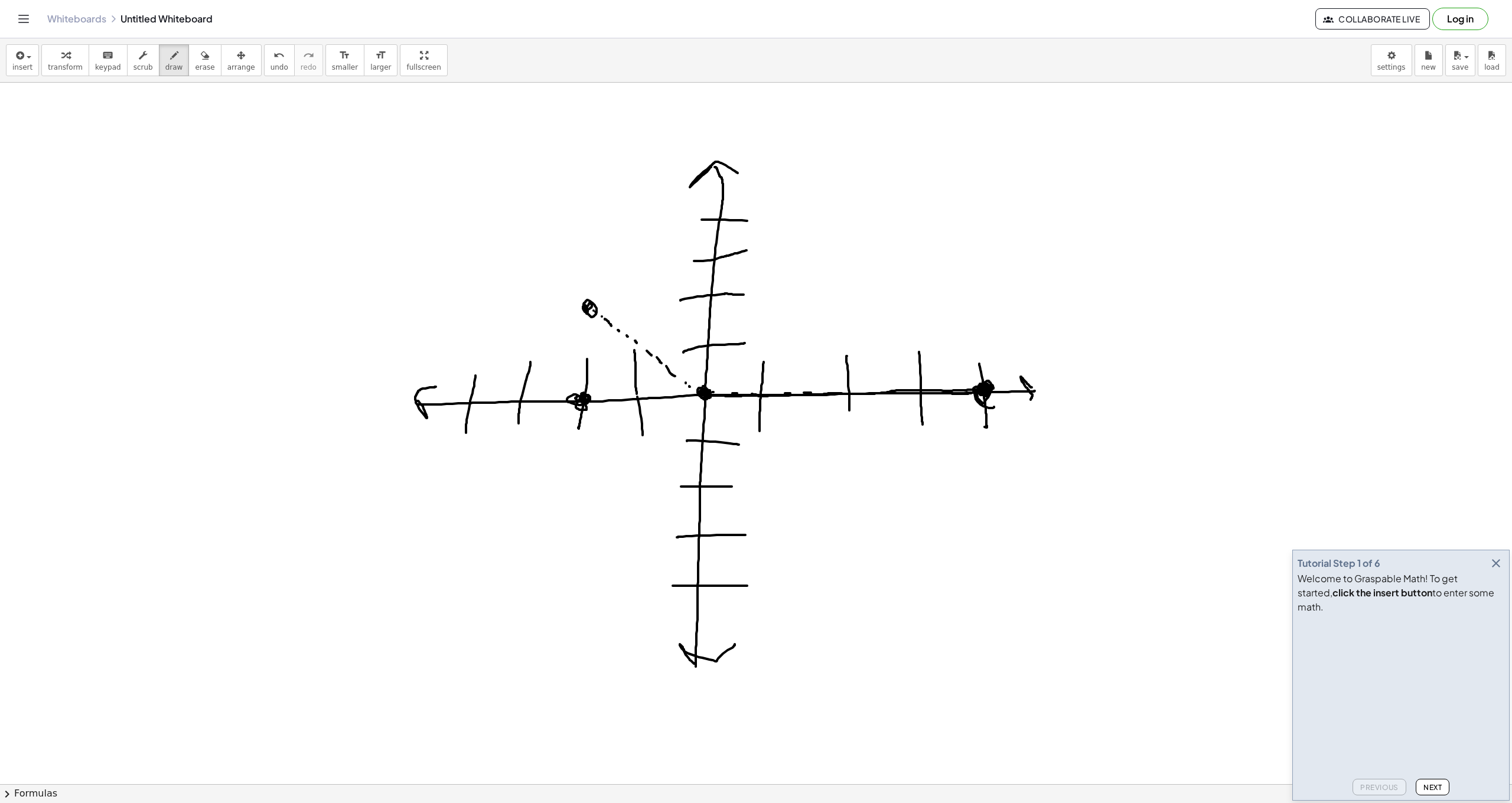
drag, startPoint x: 865, startPoint y: 389, endPoint x: 873, endPoint y: 390, distance: 8.1
drag, startPoint x: 873, startPoint y: 390, endPoint x: 887, endPoint y: 390, distance: 14.0
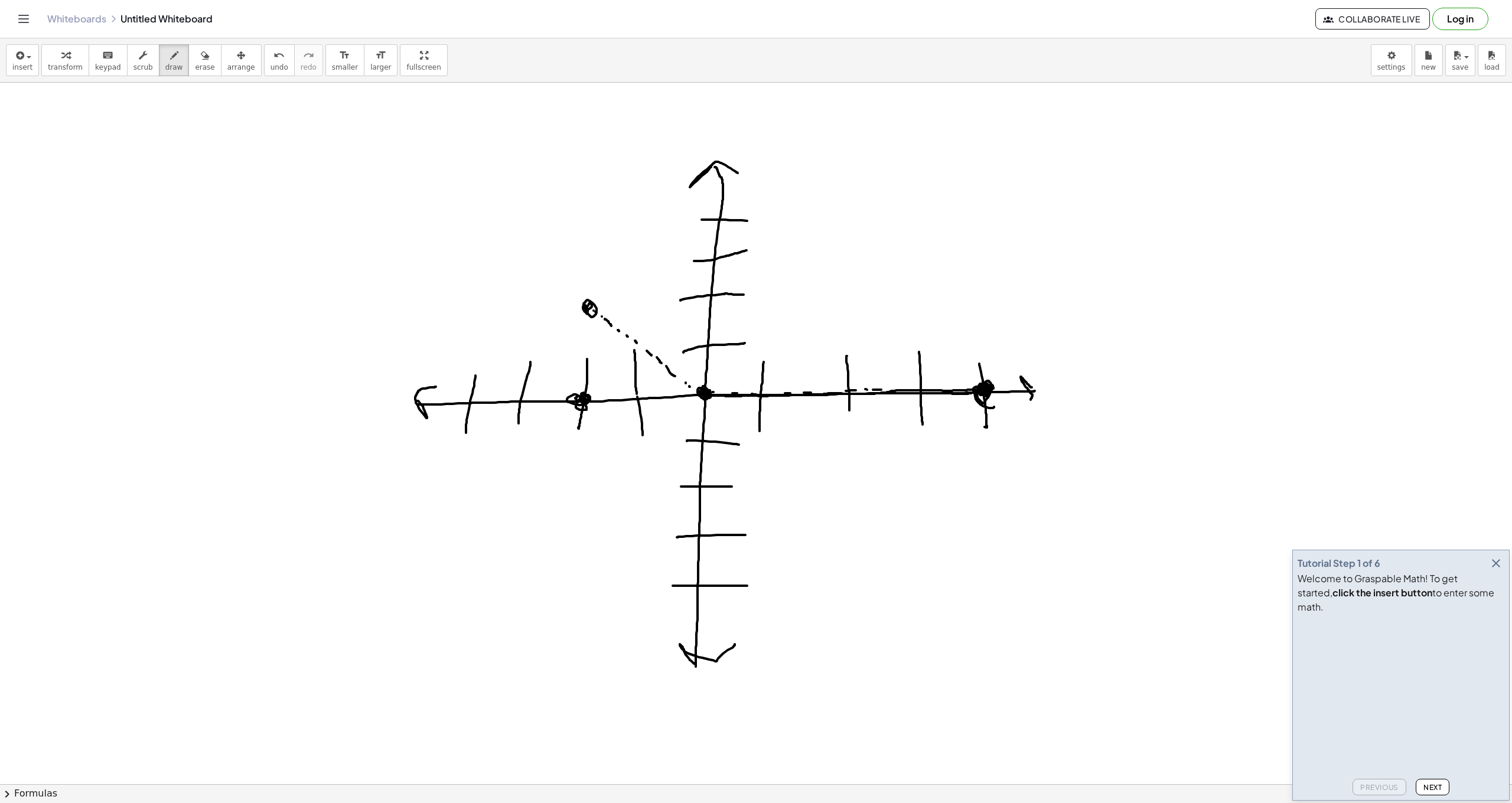
drag, startPoint x: 896, startPoint y: 390, endPoint x: 926, endPoint y: 391, distance: 30.0
drag, startPoint x: 926, startPoint y: 391, endPoint x: 947, endPoint y: 390, distance: 21.0
drag, startPoint x: 947, startPoint y: 390, endPoint x: 963, endPoint y: 388, distance: 16.1
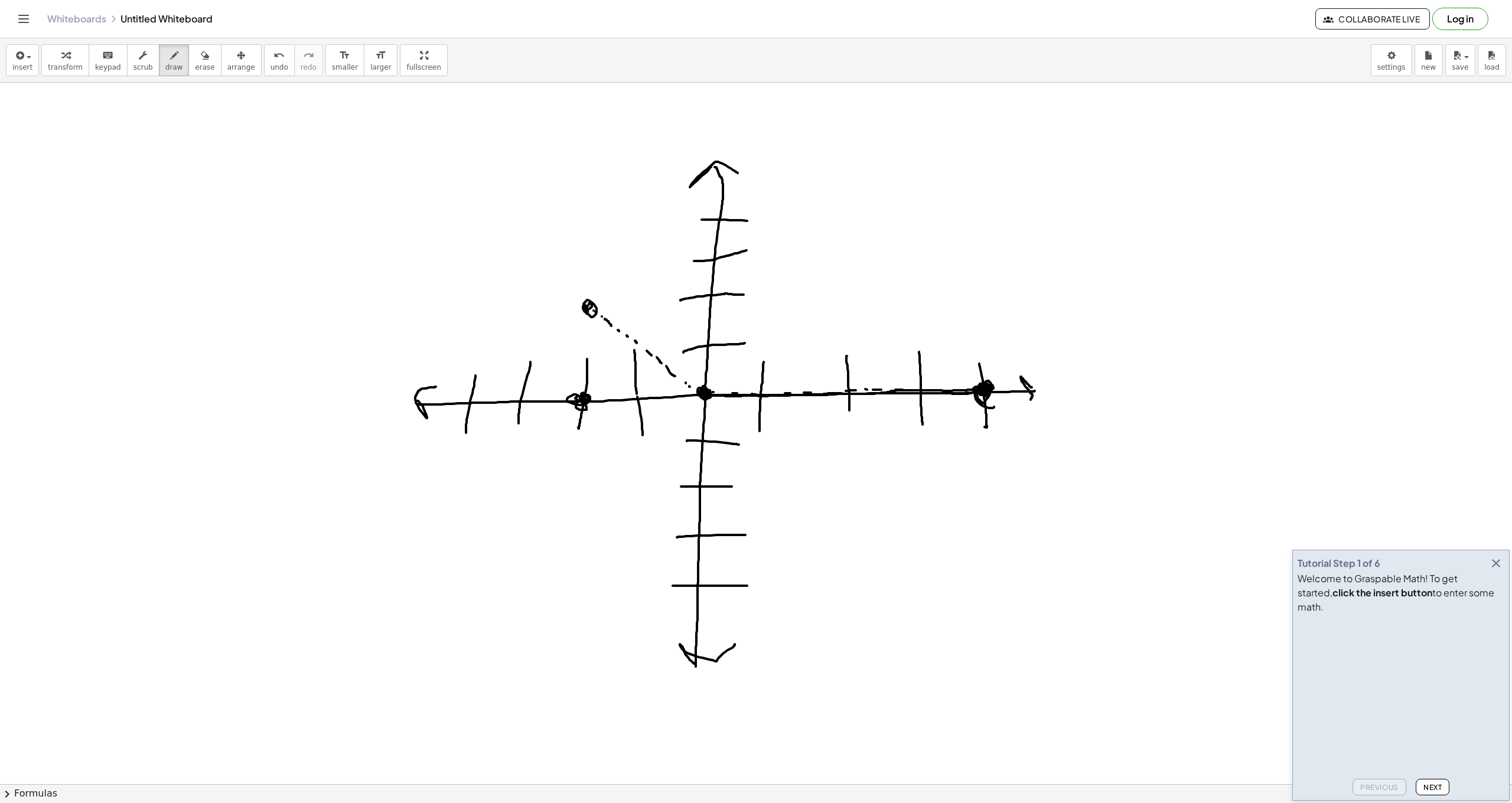
drag, startPoint x: 973, startPoint y: 388, endPoint x: 989, endPoint y: 387, distance: 16.0
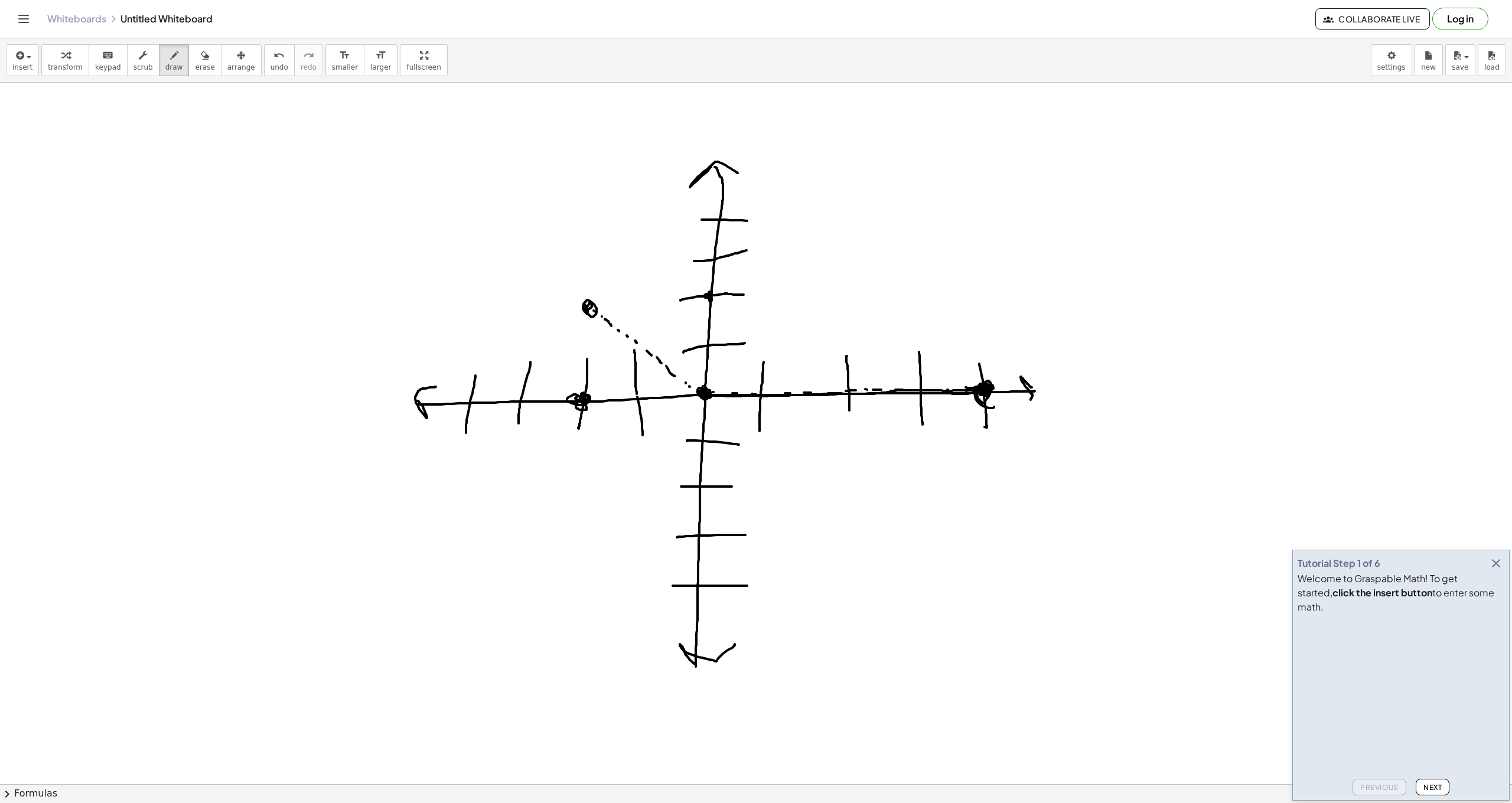
drag, startPoint x: 710, startPoint y: 312, endPoint x: 710, endPoint y: 324, distance: 12.0
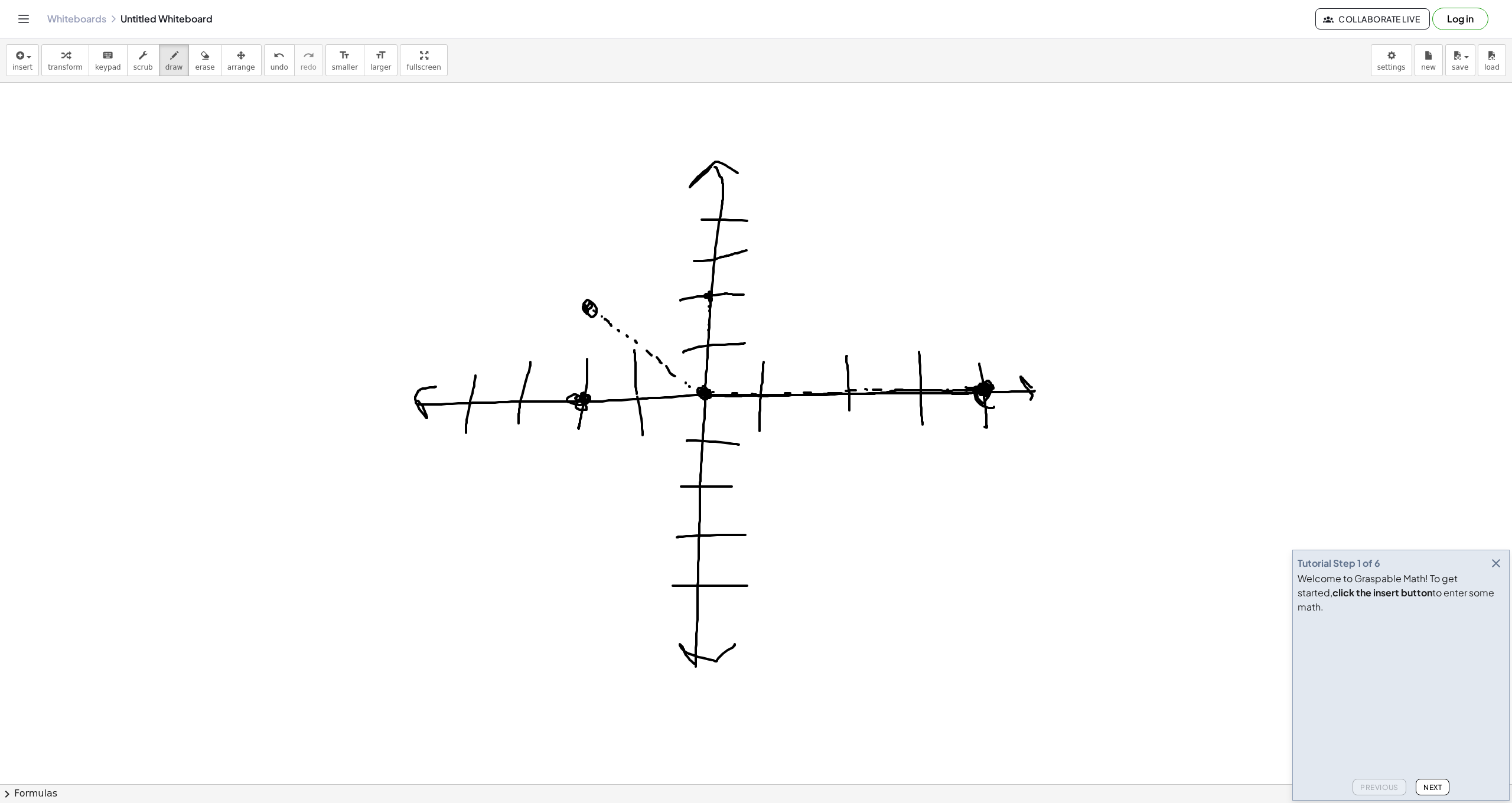
click at [197, 65] on span "erase" at bounding box center [205, 68] width 20 height 8
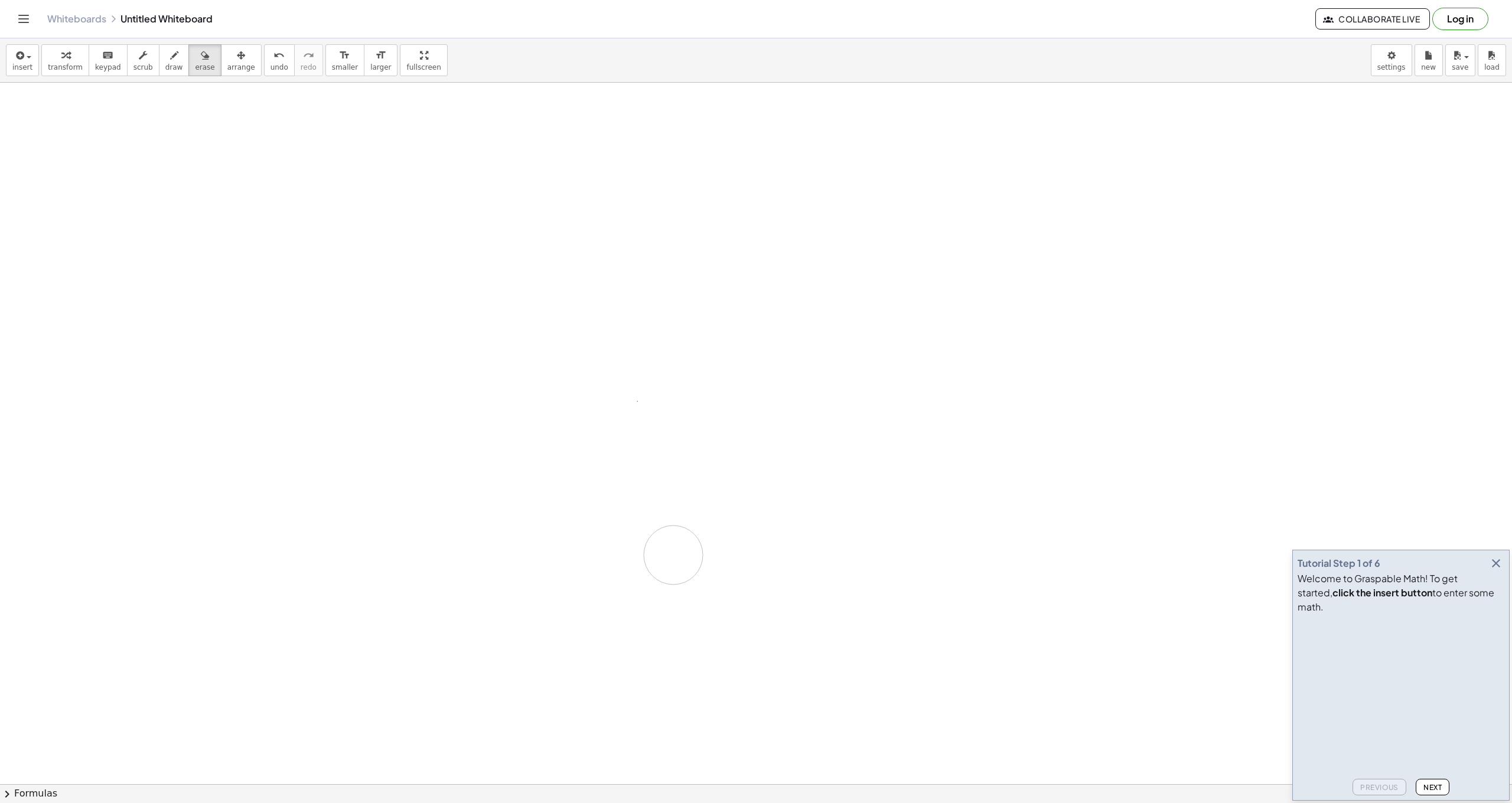
drag, startPoint x: 690, startPoint y: 148, endPoint x: 739, endPoint y: 544, distance: 399.0
